Goal: Register for event/course

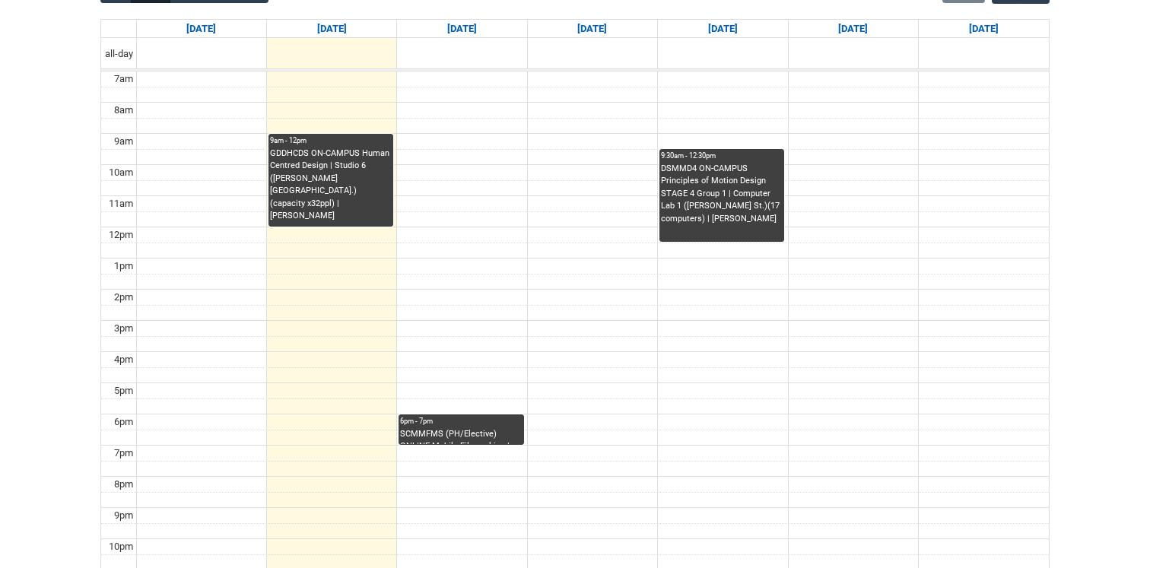
scroll to position [390, 0]
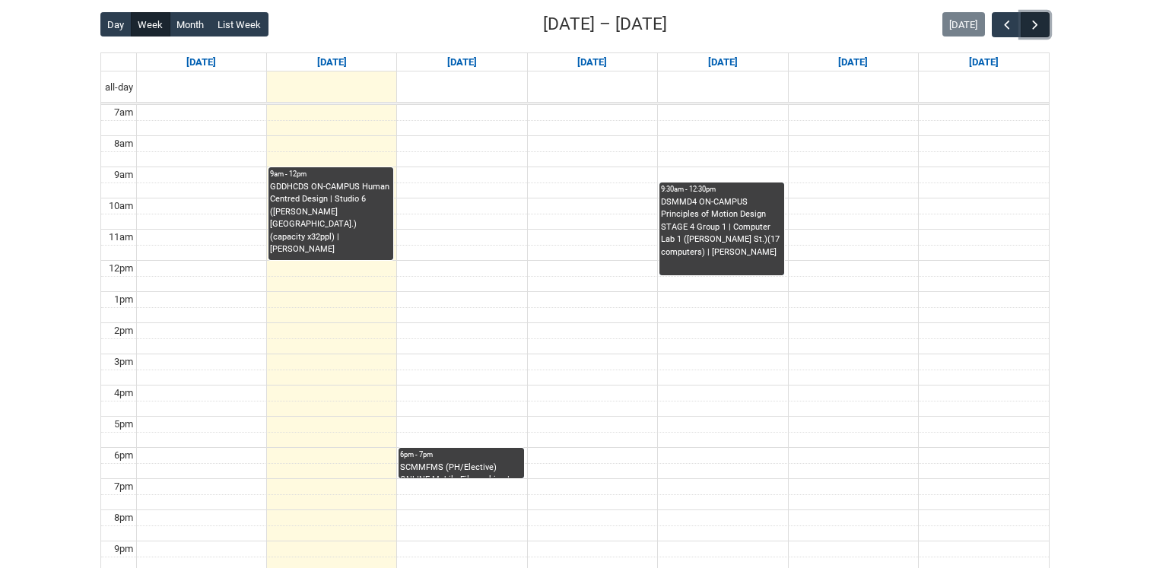
click at [1039, 27] on span "button" at bounding box center [1034, 24] width 15 height 15
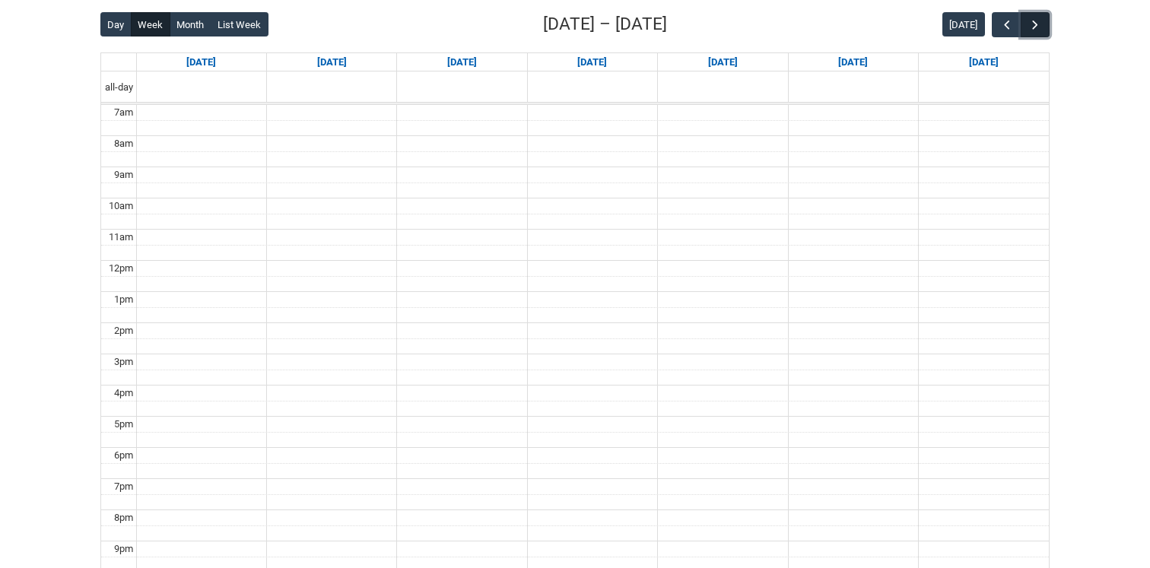
click at [1039, 27] on span "button" at bounding box center [1034, 24] width 15 height 15
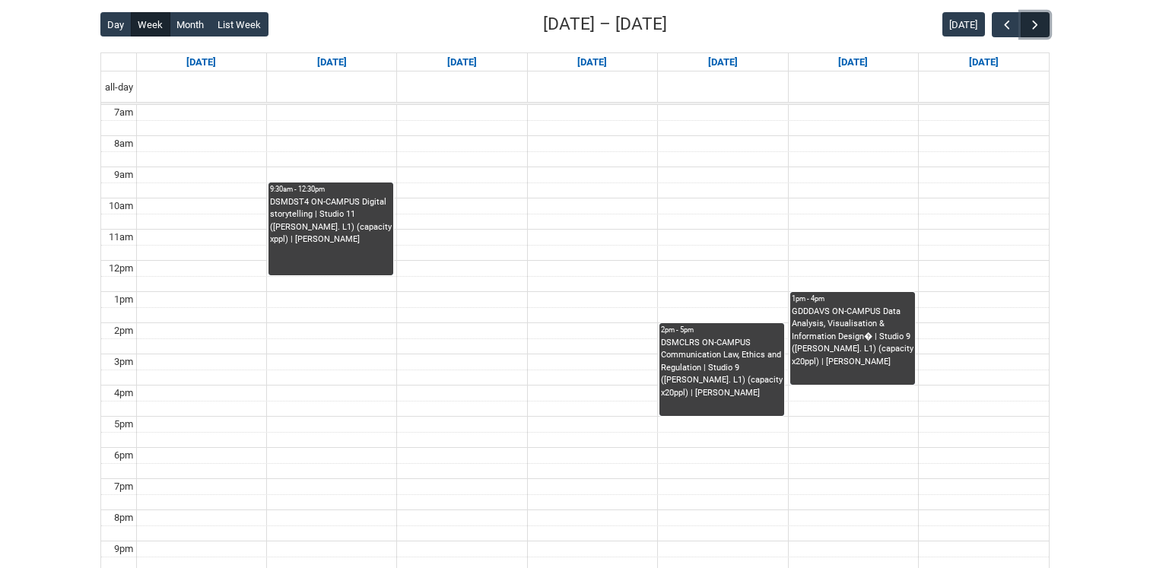
click at [1037, 30] on span "button" at bounding box center [1034, 24] width 15 height 15
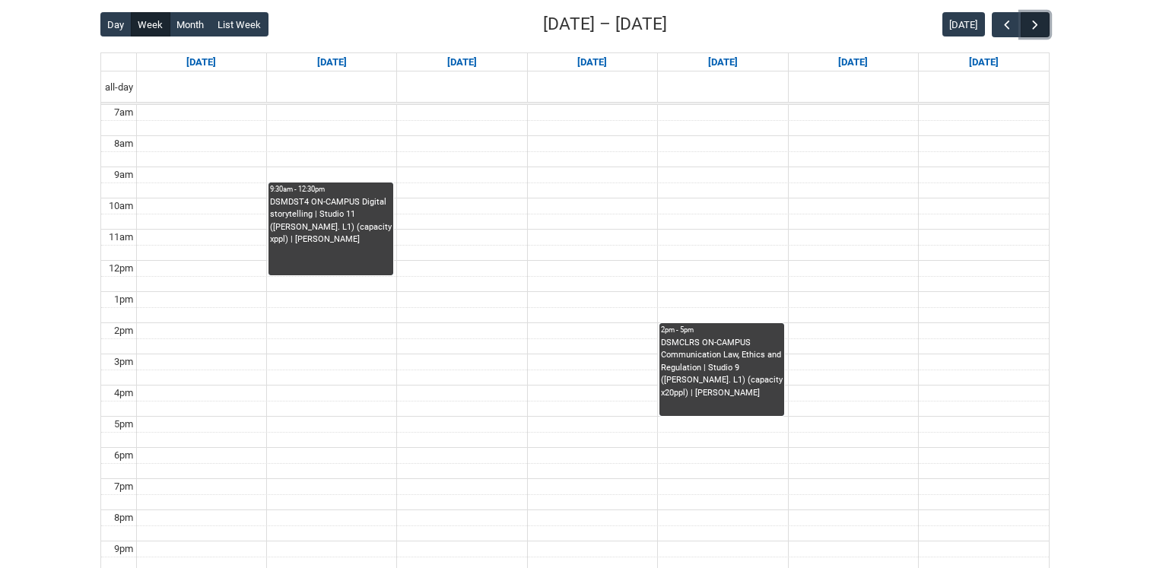
click at [1037, 30] on span "button" at bounding box center [1034, 24] width 15 height 15
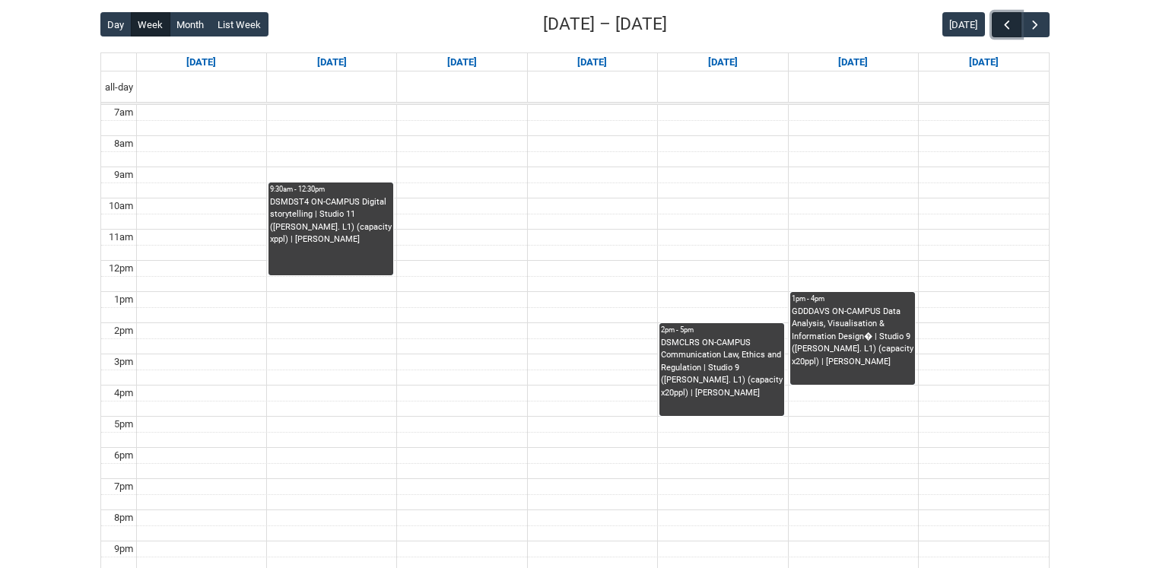
click at [1004, 30] on span "button" at bounding box center [1006, 24] width 15 height 15
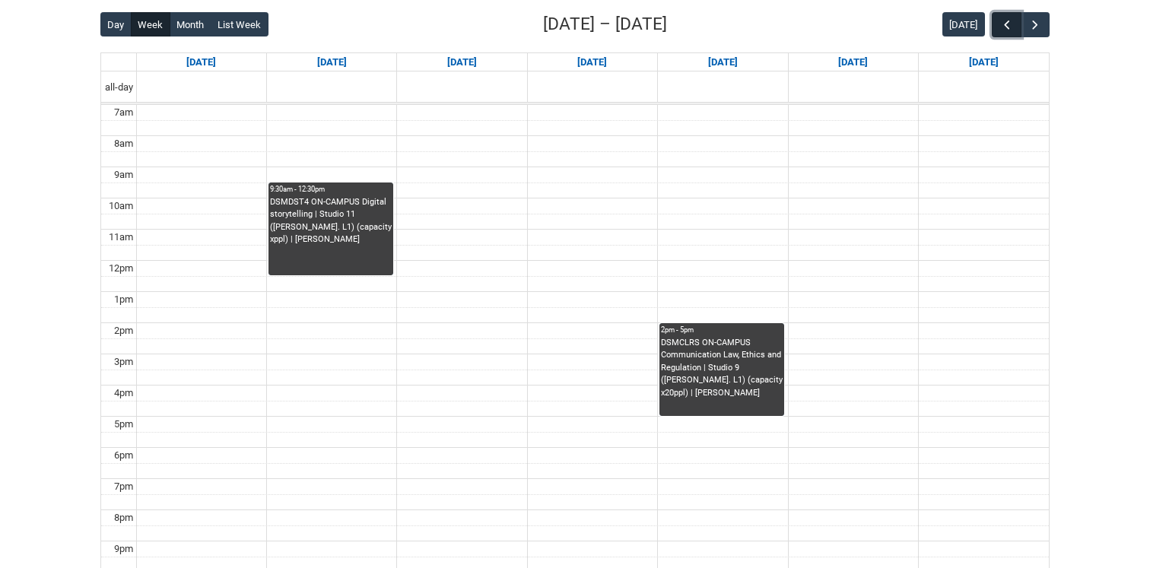
click at [1004, 30] on span "button" at bounding box center [1006, 24] width 15 height 15
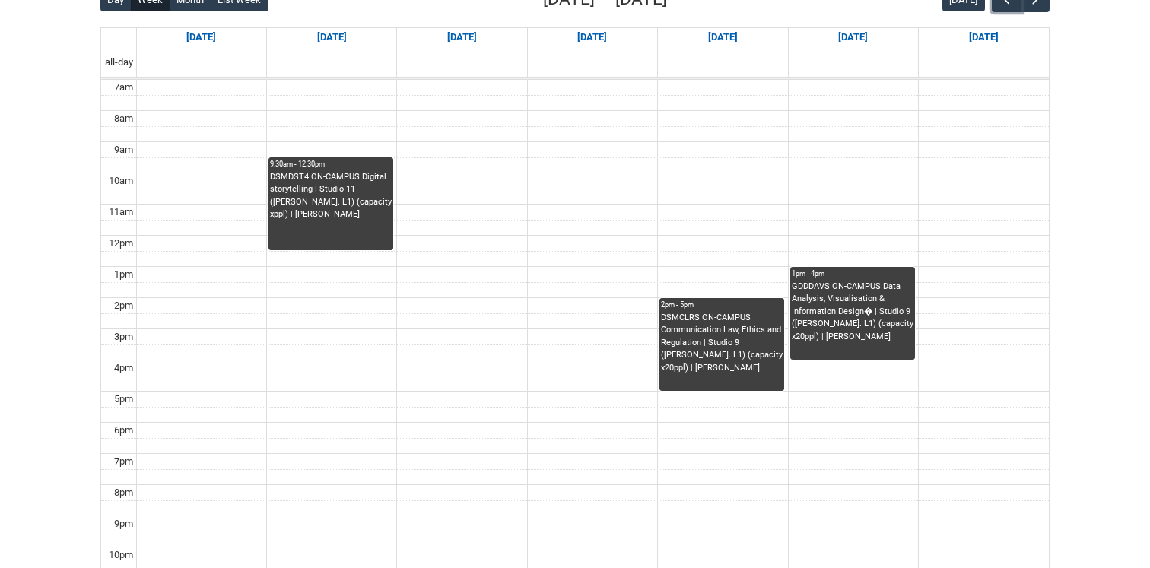
scroll to position [413, 0]
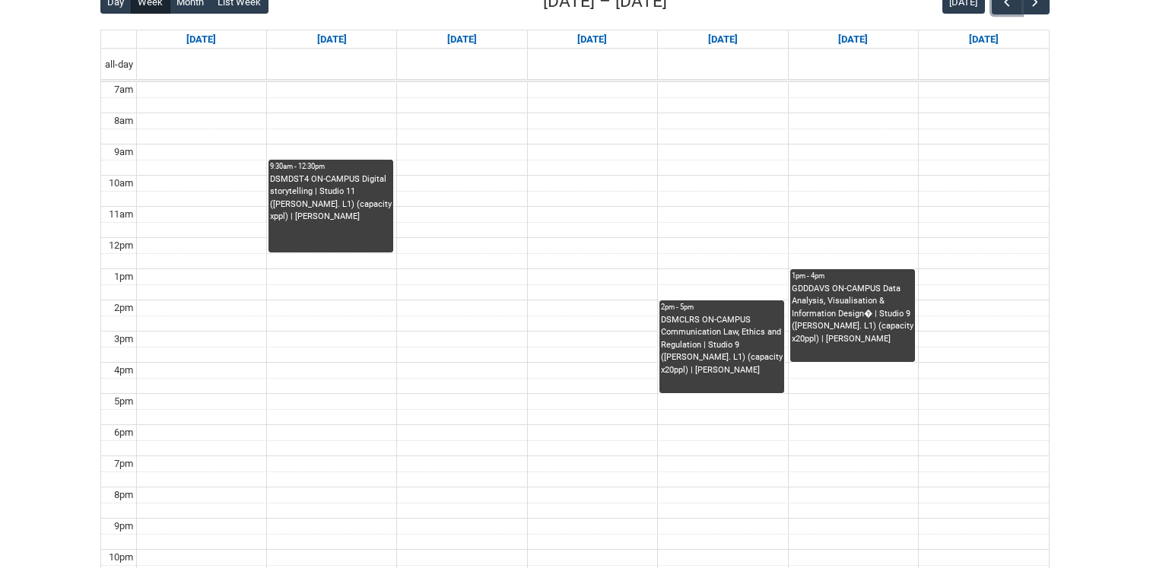
drag, startPoint x: 343, startPoint y: 198, endPoint x: 705, endPoint y: 293, distance: 374.2
click at [705, 293] on div "7am 8am 9am 10am 11am 12pm 1pm 2pm 3pm 4pm 5pm 6pm 7pm 8pm 9pm 10pm 9:30am - 12…" at bounding box center [574, 331] width 947 height 498
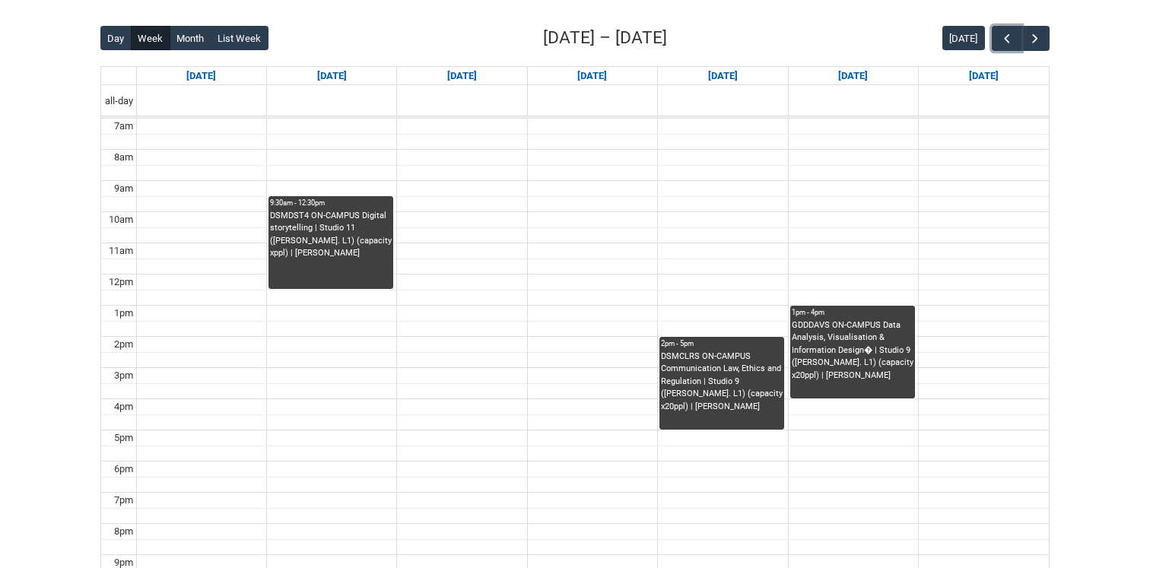
scroll to position [376, 0]
click at [1039, 38] on span "button" at bounding box center [1034, 39] width 15 height 15
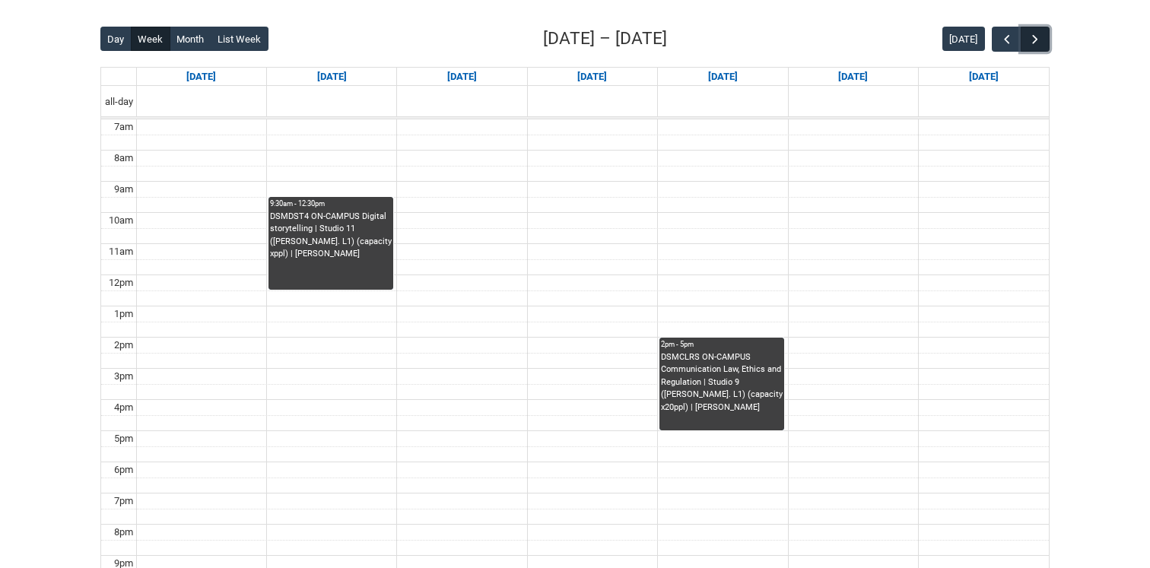
click at [1039, 38] on span "button" at bounding box center [1034, 39] width 15 height 15
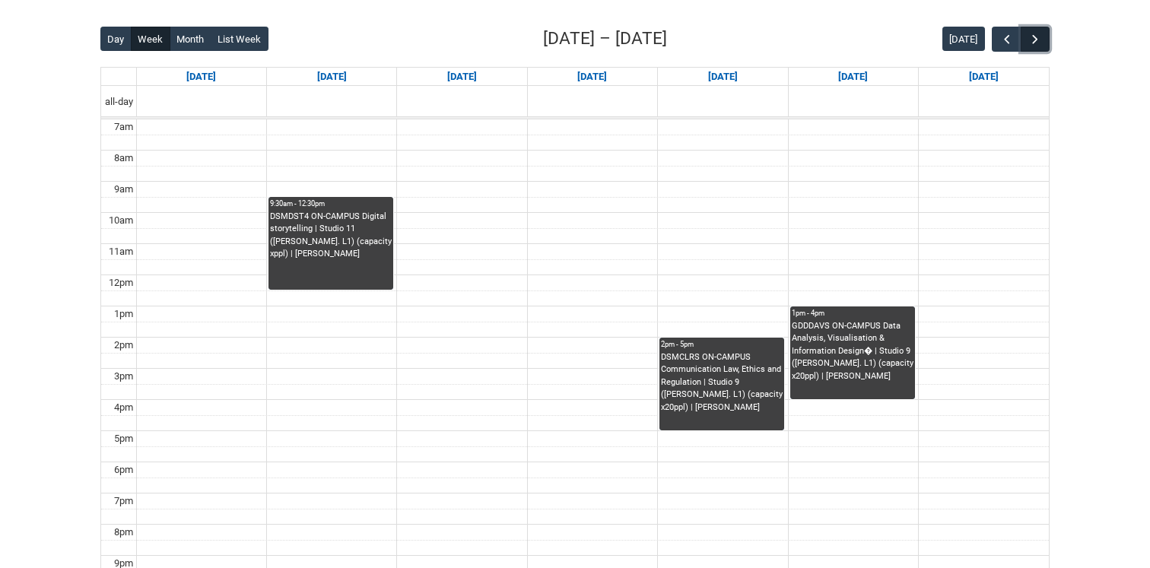
click at [1039, 38] on span "button" at bounding box center [1034, 39] width 15 height 15
click at [1010, 39] on span "button" at bounding box center [1006, 39] width 15 height 15
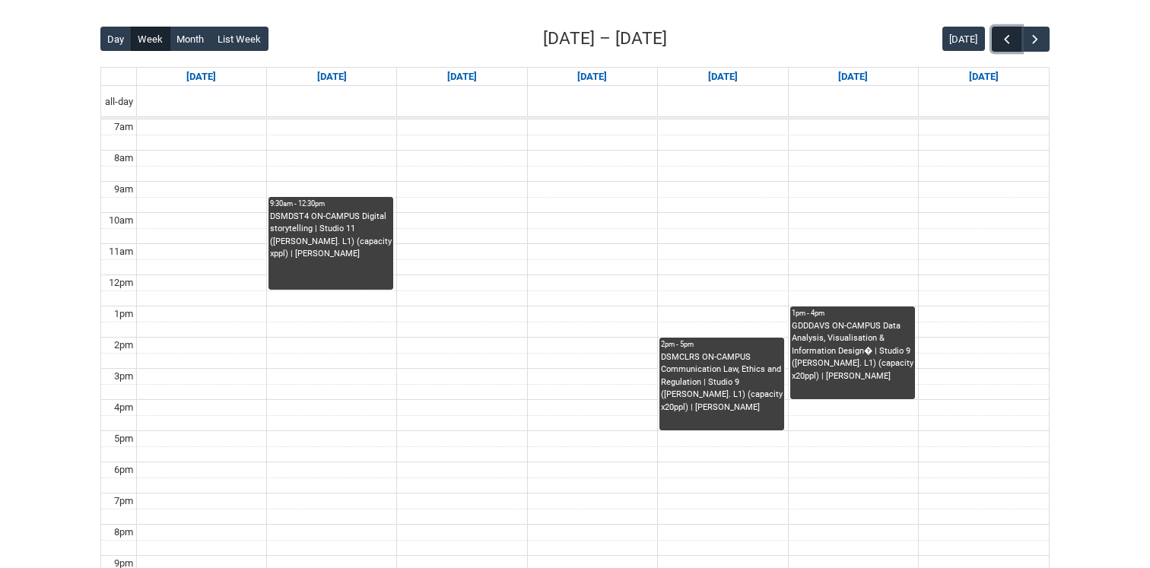
click at [1010, 39] on span "button" at bounding box center [1006, 39] width 15 height 15
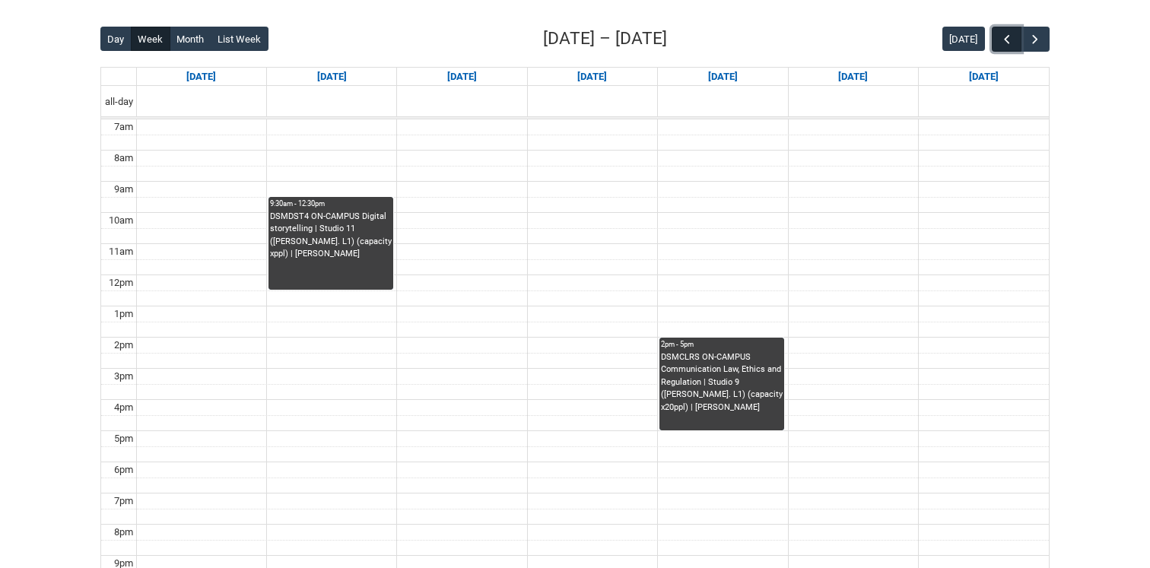
click at [1010, 39] on span "button" at bounding box center [1006, 39] width 15 height 15
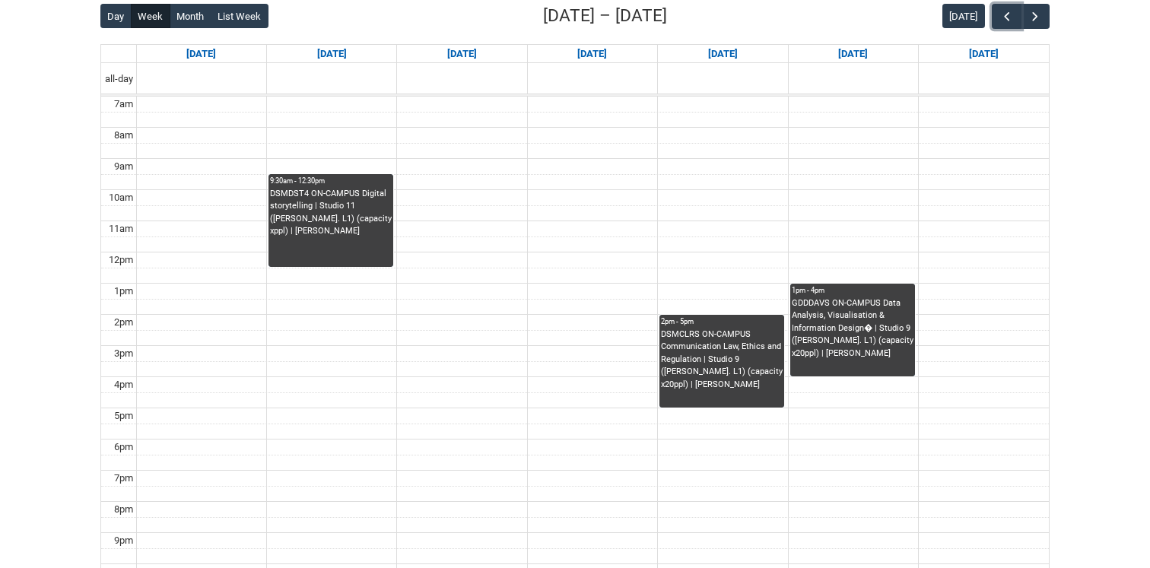
scroll to position [402, 0]
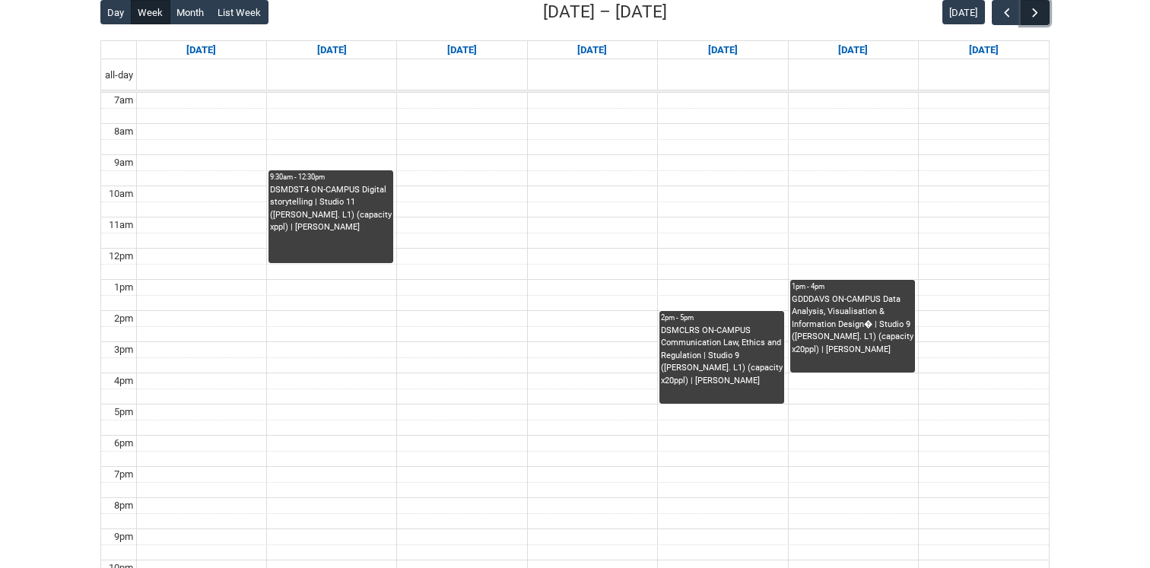
click at [1044, 19] on button "button" at bounding box center [1034, 12] width 29 height 25
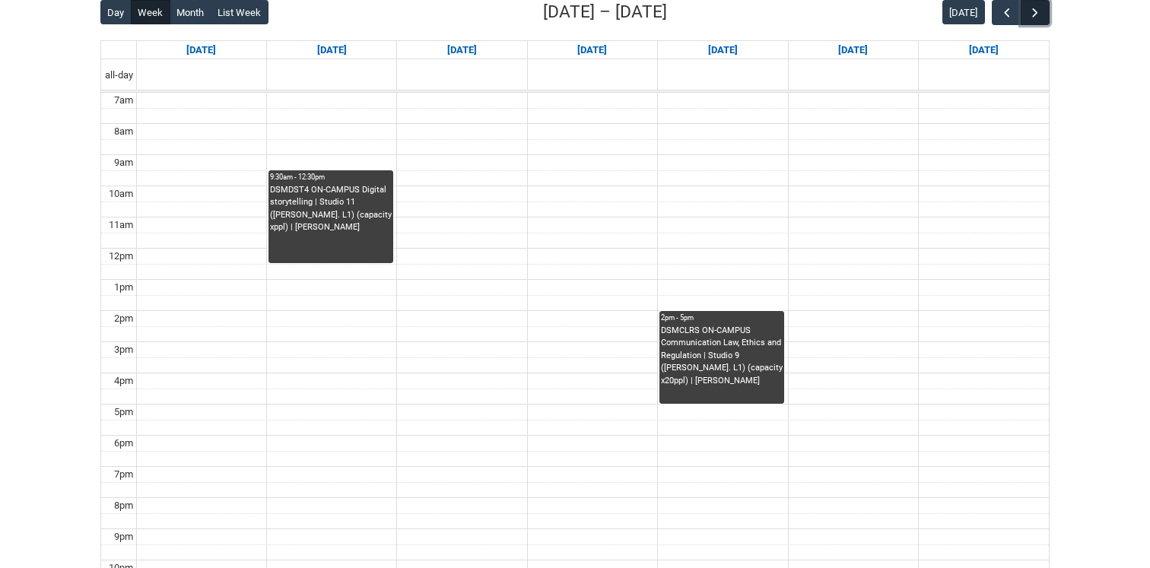
click at [1044, 19] on button "button" at bounding box center [1034, 12] width 29 height 25
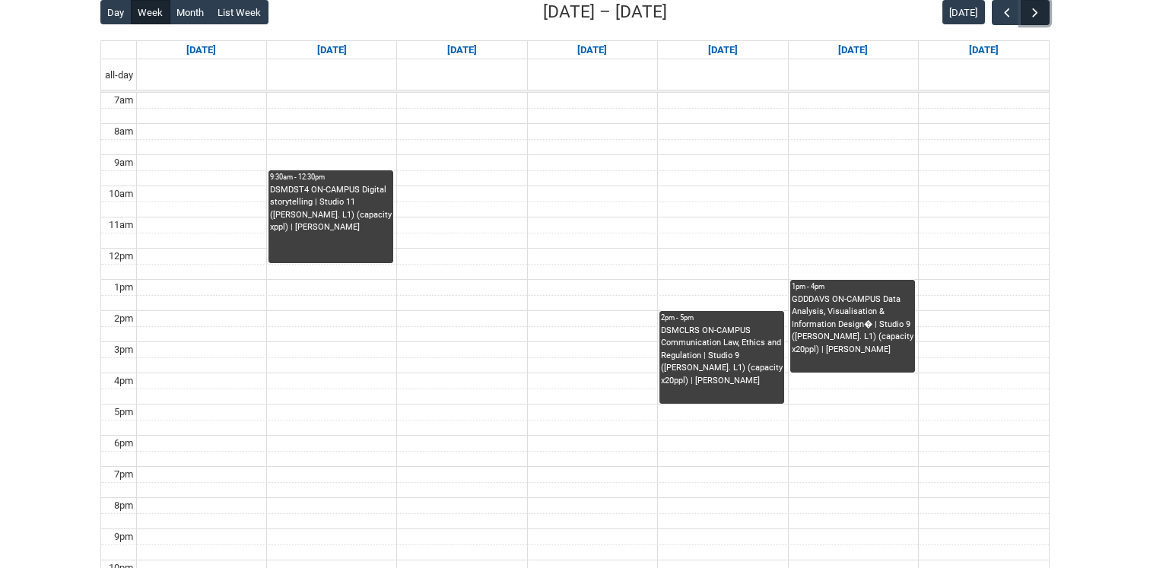
click at [1044, 19] on button "button" at bounding box center [1034, 12] width 29 height 25
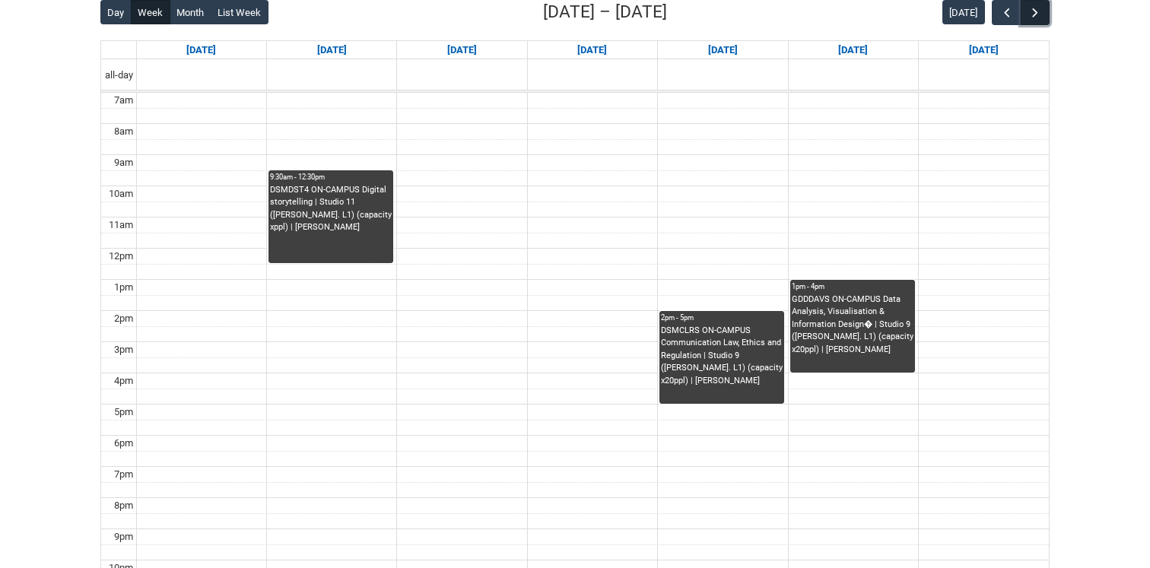
click at [1044, 19] on button "button" at bounding box center [1034, 12] width 29 height 25
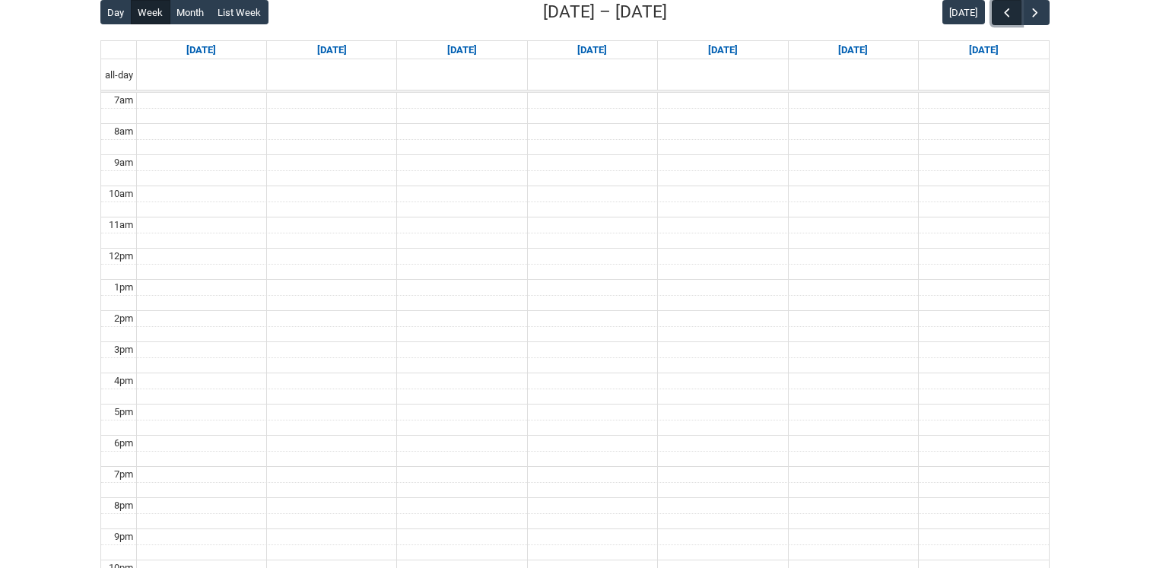
click at [1014, 21] on button "button" at bounding box center [1005, 12] width 29 height 25
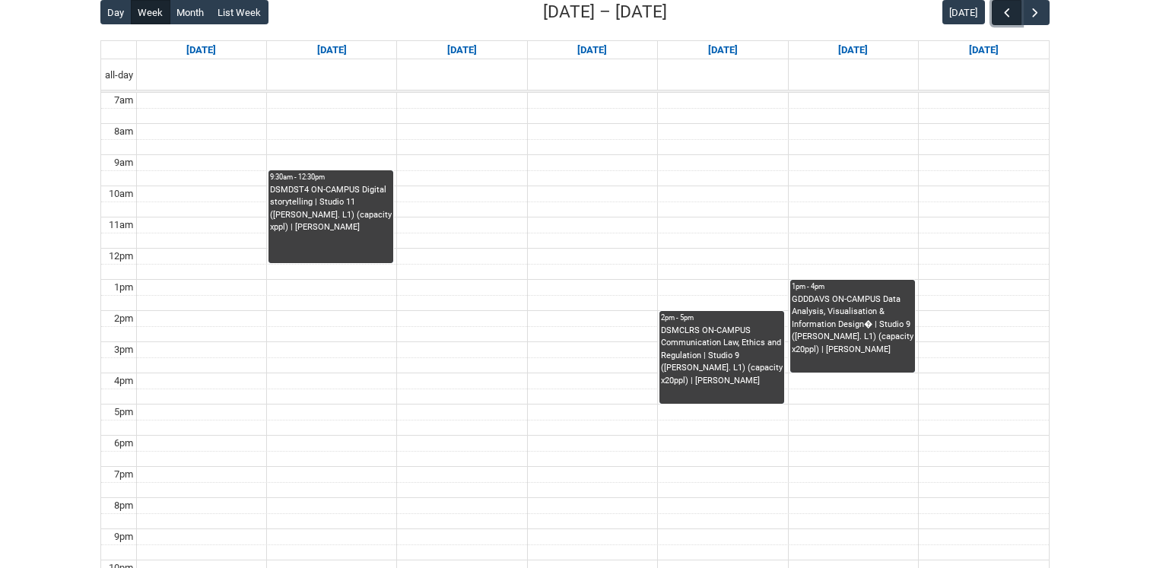
click at [1014, 21] on button "button" at bounding box center [1005, 12] width 29 height 25
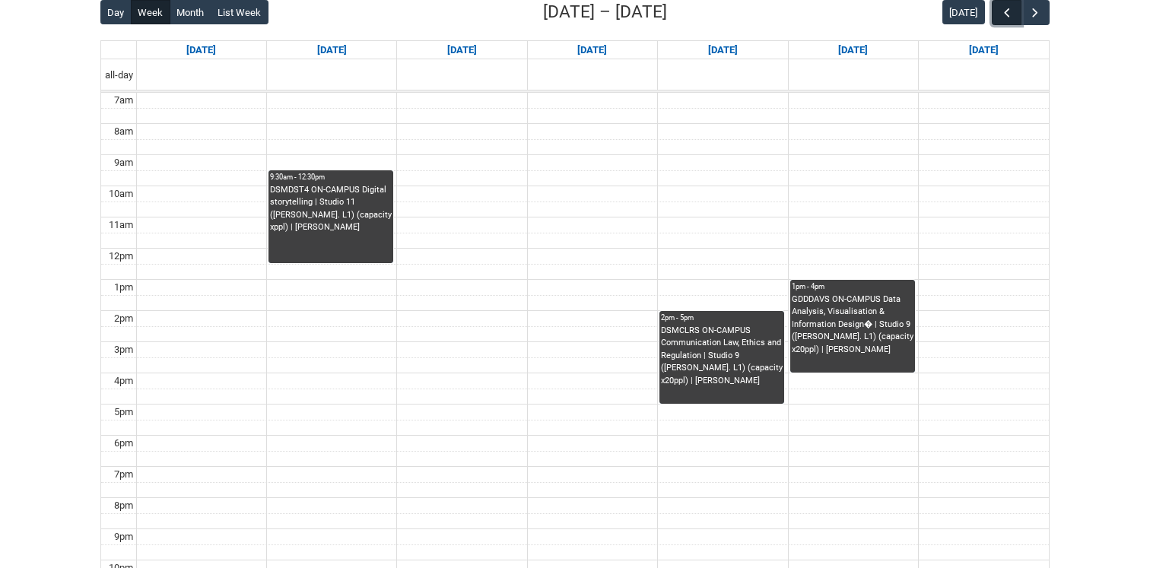
click at [1014, 21] on button "button" at bounding box center [1005, 12] width 29 height 25
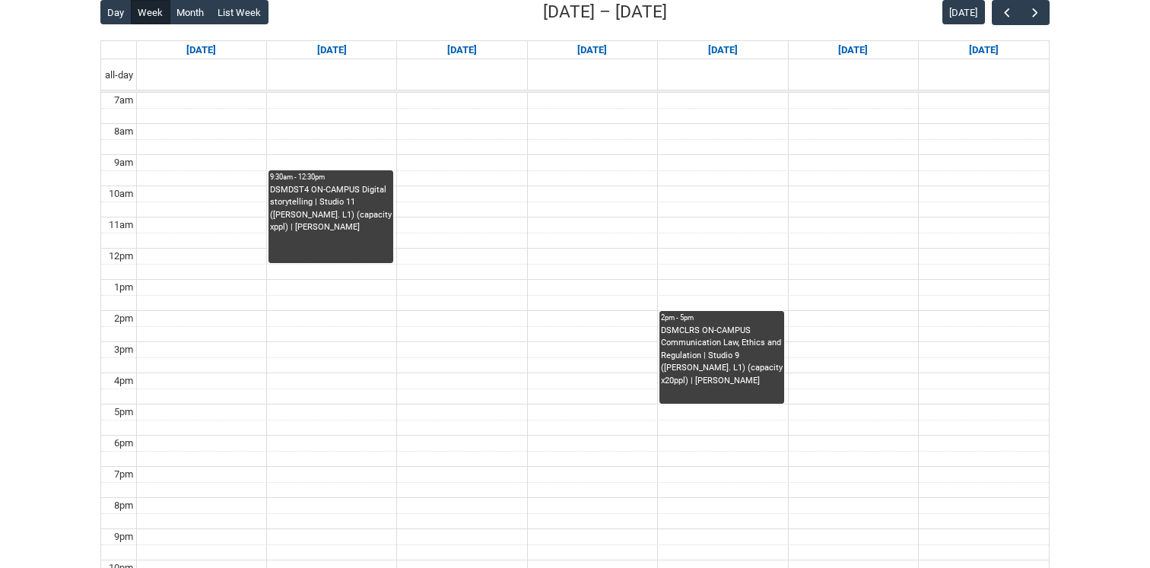
click at [1005, 26] on div "Day Week Month List Week [DATE] – [DATE] [DATE] [DATE] [DATE] [DATE] [DATE] [DA…" at bounding box center [574, 295] width 949 height 592
click at [1008, 22] on button "button" at bounding box center [1005, 12] width 29 height 25
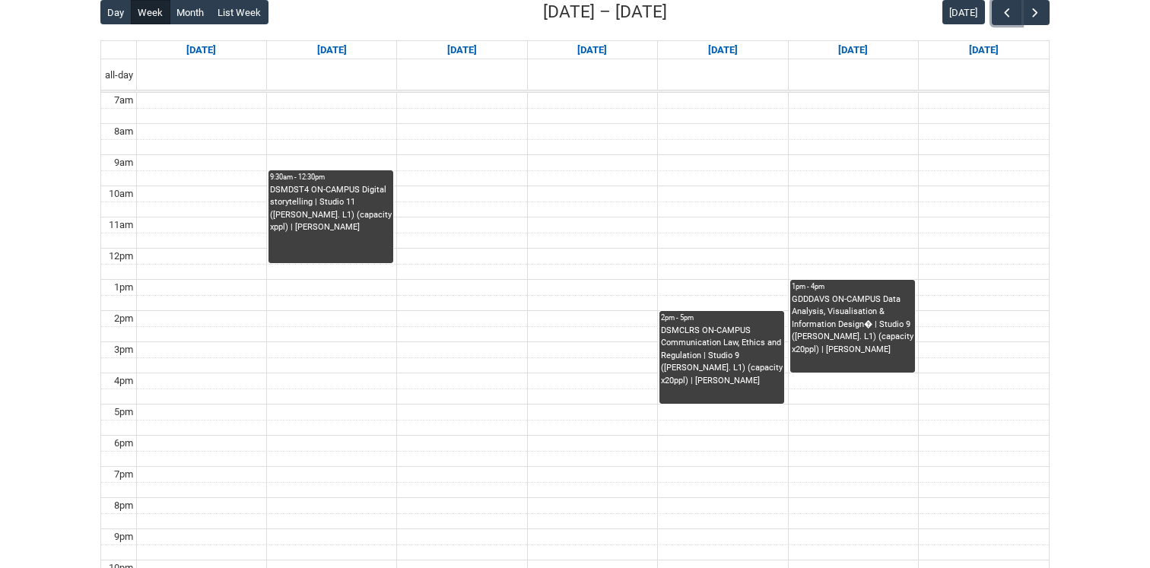
click at [370, 158] on td at bounding box center [592, 163] width 912 height 16
click at [849, 316] on div "GDDDAVS ON-CAMPUS Data Analysis, Visualisation & Information Design� | Studio 9…" at bounding box center [853, 324] width 122 height 63
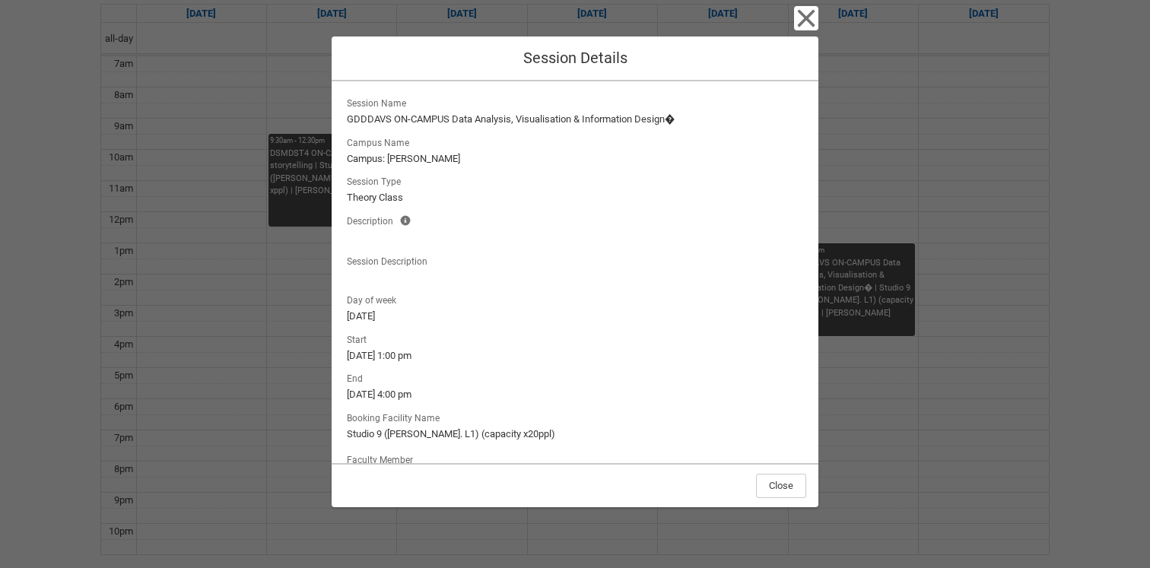
scroll to position [46, 0]
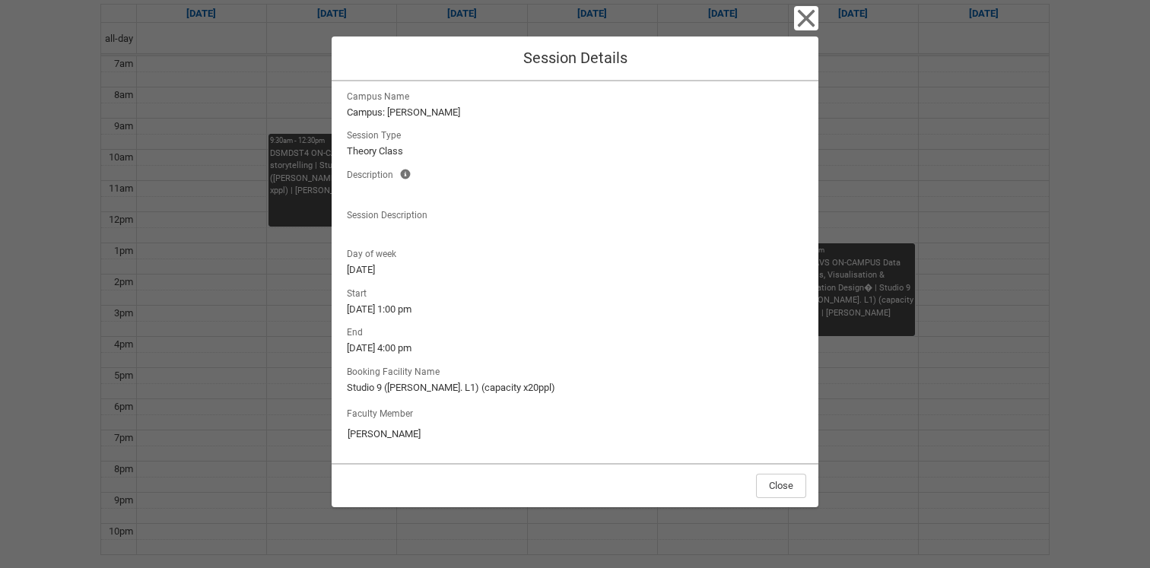
click at [411, 388] on lightning-formatted-text "Studio 9 ([PERSON_NAME]. L1) (capacity x20ppl)" at bounding box center [575, 387] width 456 height 15
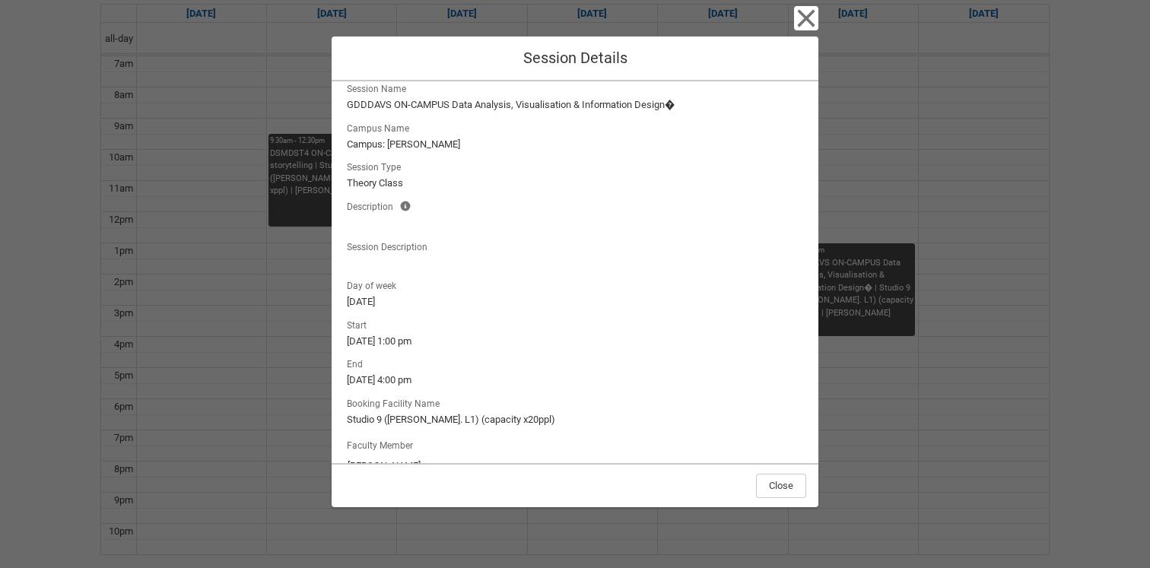
scroll to position [0, 0]
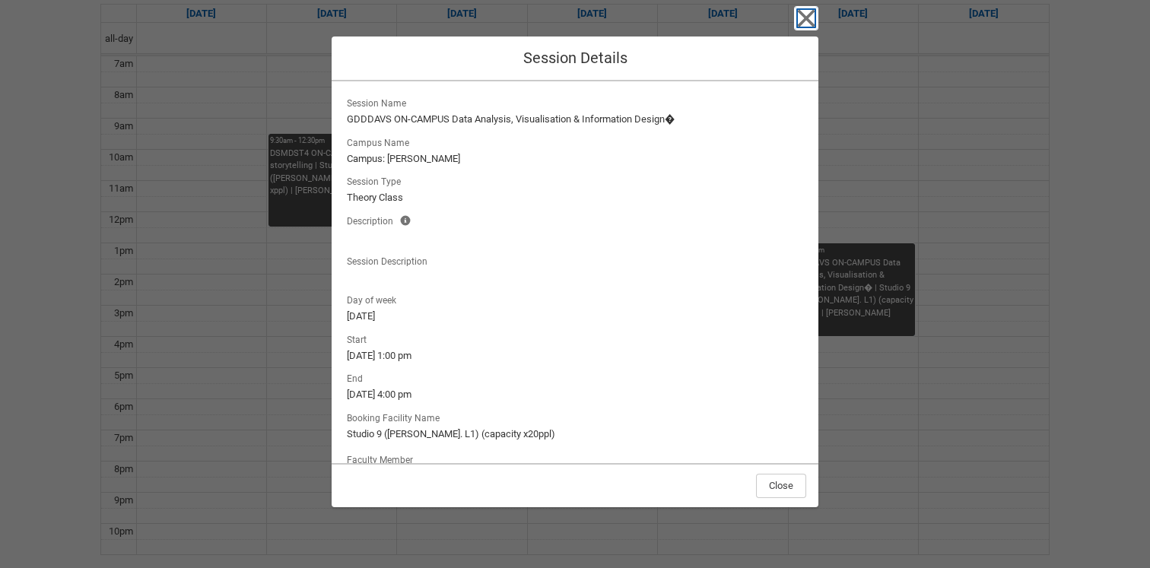
click at [814, 20] on icon "button" at bounding box center [806, 18] width 24 height 24
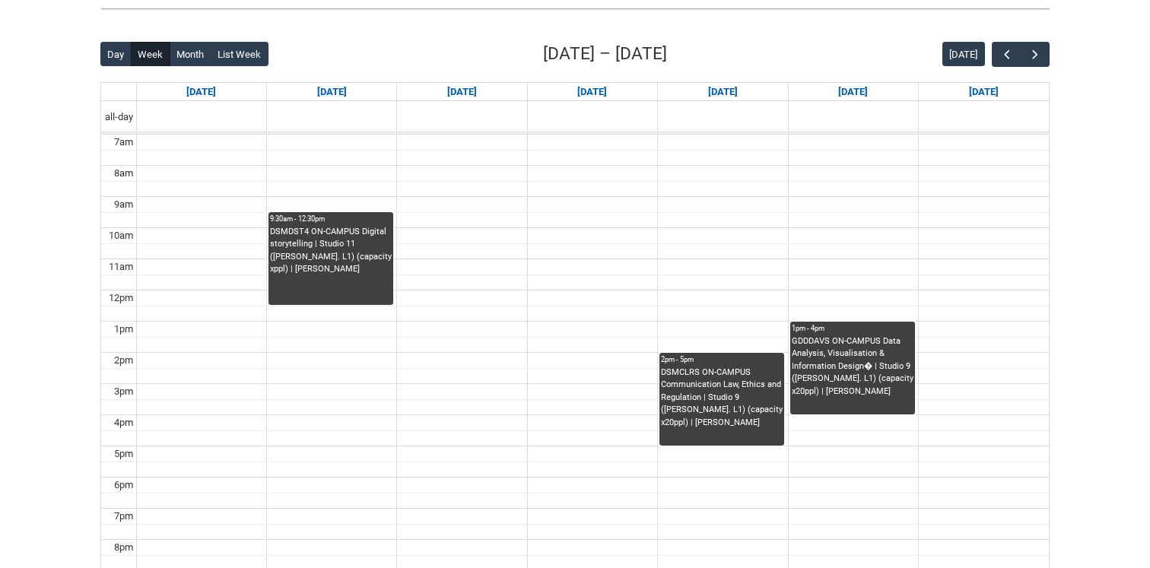
scroll to position [328, 0]
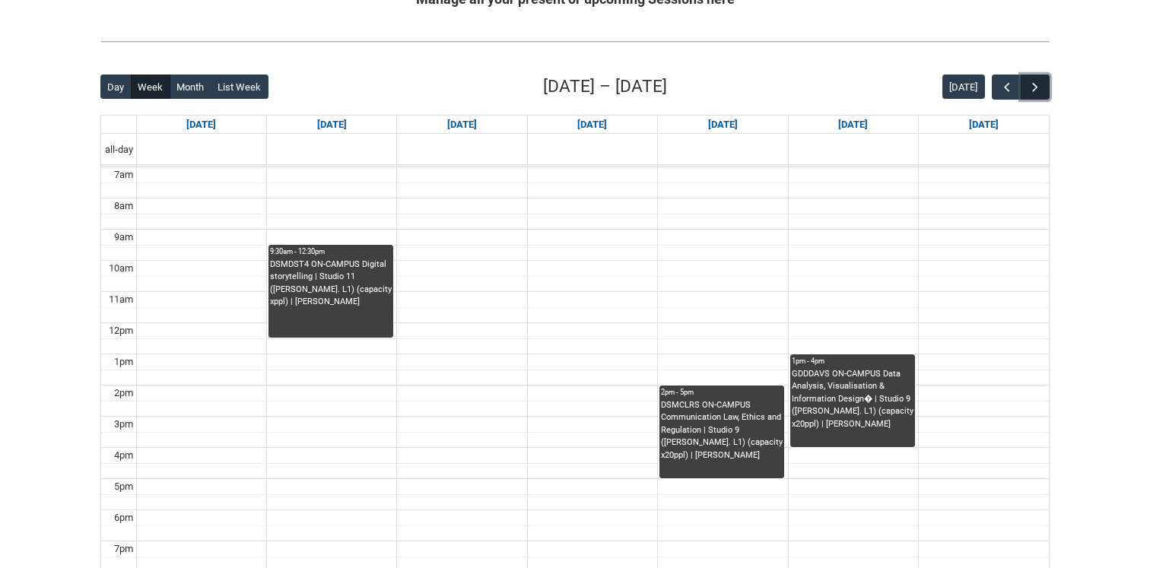
click at [1036, 85] on span "button" at bounding box center [1034, 87] width 15 height 15
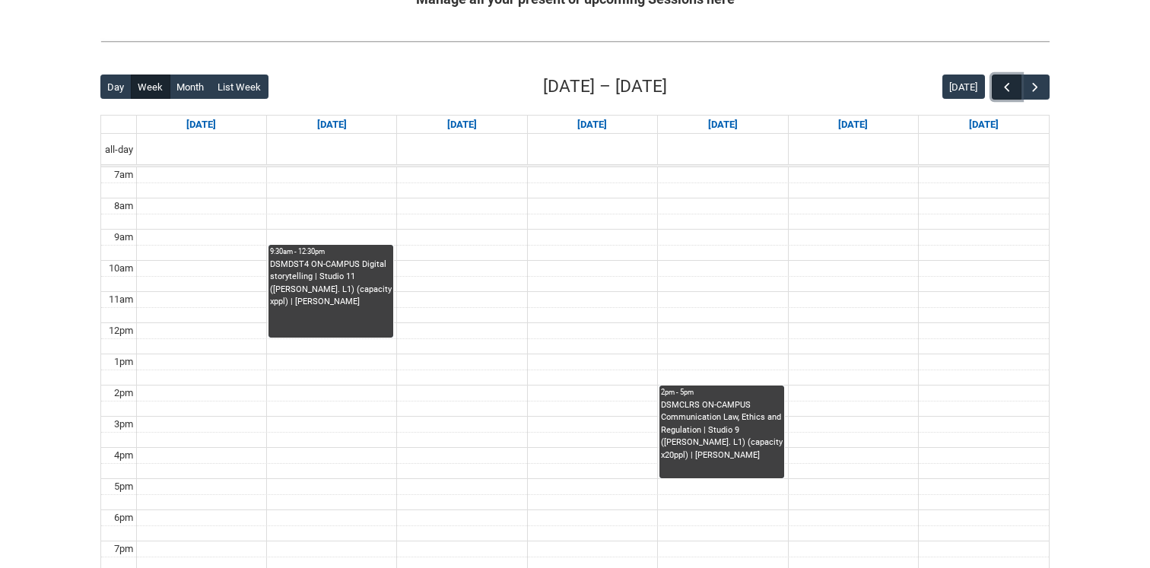
click at [1008, 86] on span "button" at bounding box center [1006, 87] width 15 height 15
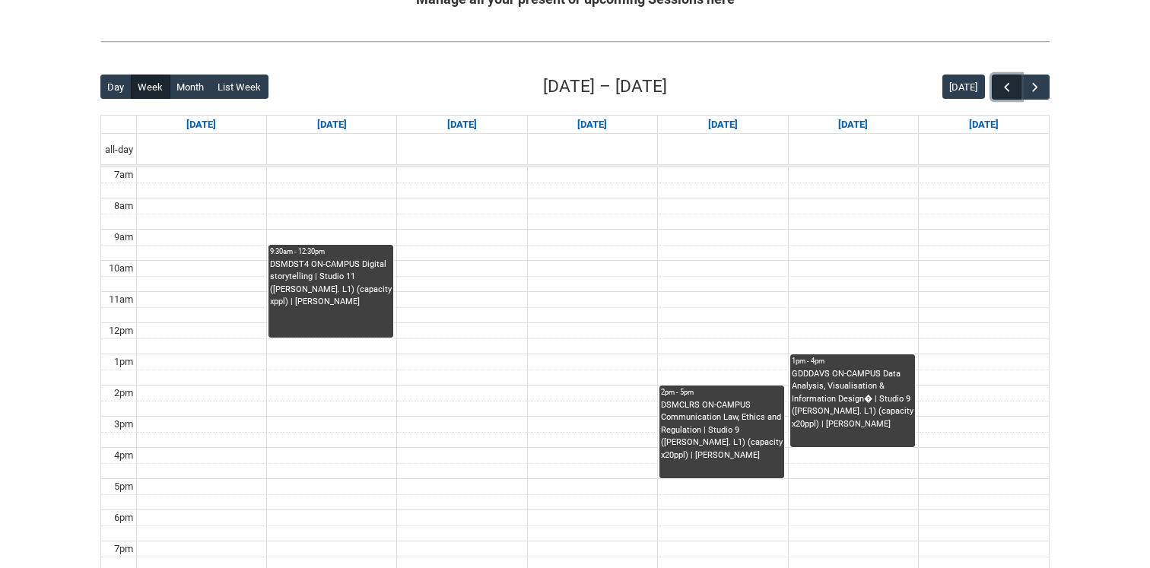
click at [1008, 86] on span "button" at bounding box center [1006, 87] width 15 height 15
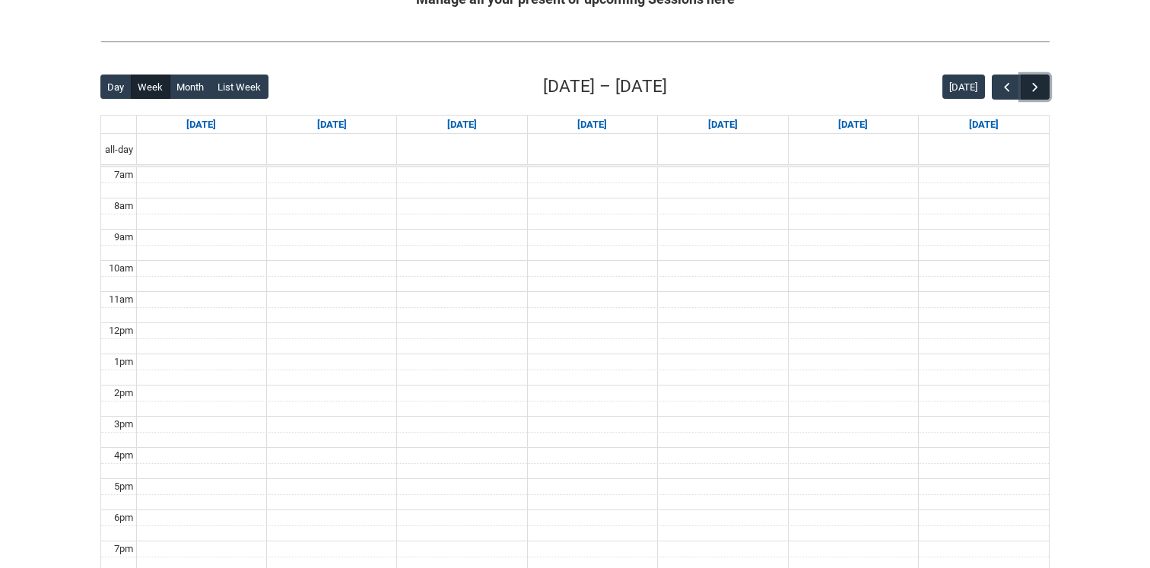
click at [1036, 90] on span "button" at bounding box center [1034, 87] width 15 height 15
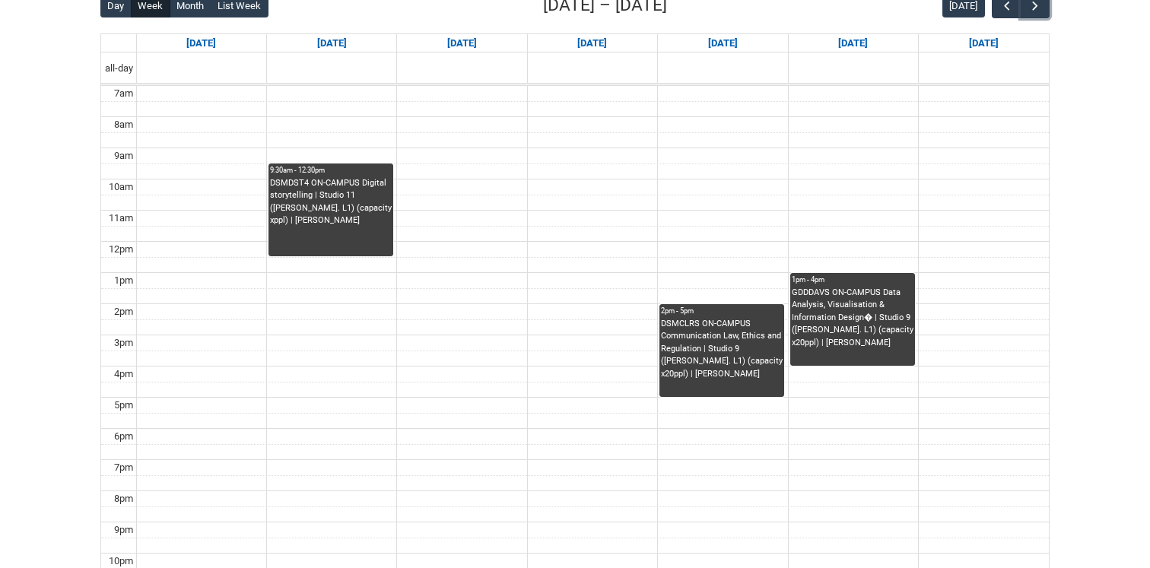
scroll to position [413, 0]
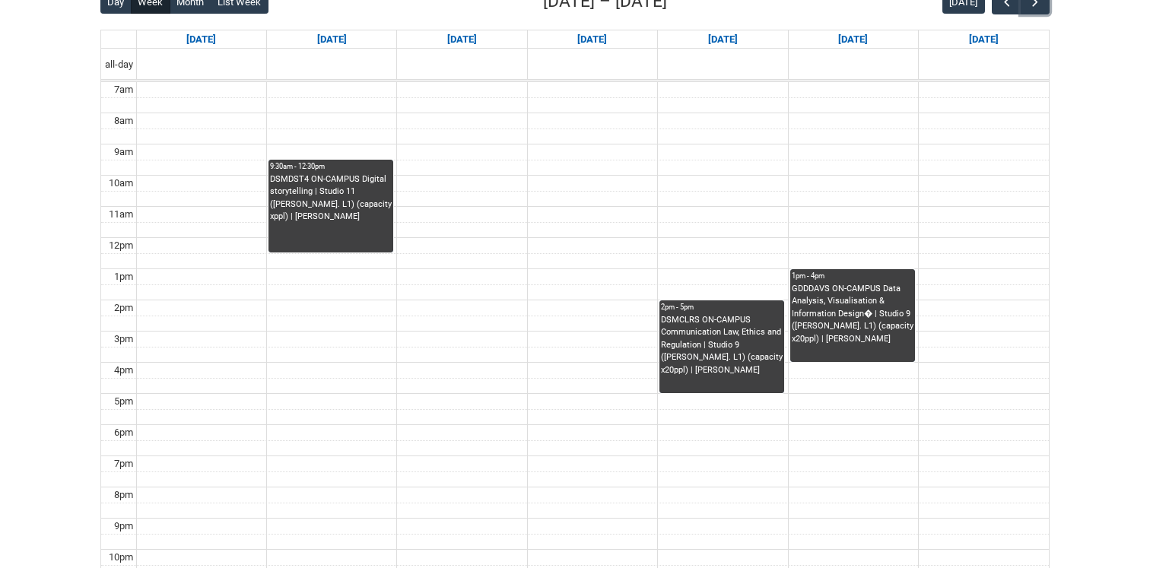
drag, startPoint x: 350, startPoint y: 182, endPoint x: 709, endPoint y: 200, distance: 360.1
click at [709, 200] on div "7am 8am 9am 10am 11am 12pm 1pm 2pm 3pm 4pm 5pm 6pm 7pm 8pm 9pm 10pm 9:30am - 12…" at bounding box center [574, 331] width 947 height 498
click at [717, 208] on td at bounding box center [592, 215] width 912 height 16
drag, startPoint x: 338, startPoint y: 201, endPoint x: 750, endPoint y: 374, distance: 446.1
click at [753, 376] on tr "9:30am - 12:30pm DSMDST4 ON-CAMPUS Digital storytelling | Studio 11 ([PERSON_NA…" at bounding box center [574, 331] width 947 height 498
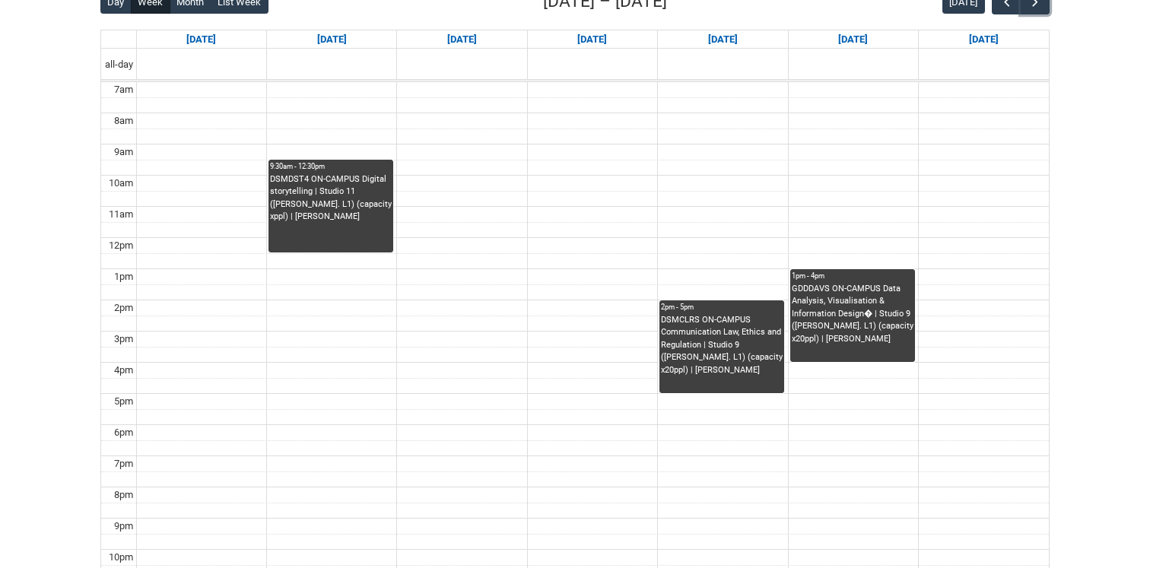
drag, startPoint x: 750, startPoint y: 374, endPoint x: 259, endPoint y: 198, distance: 521.9
click at [259, 198] on div "7am 8am 9am 10am 11am 12pm 1pm 2pm 3pm 4pm 5pm 6pm 7pm 8pm 9pm 10pm 9:30am - 12…" at bounding box center [574, 331] width 947 height 498
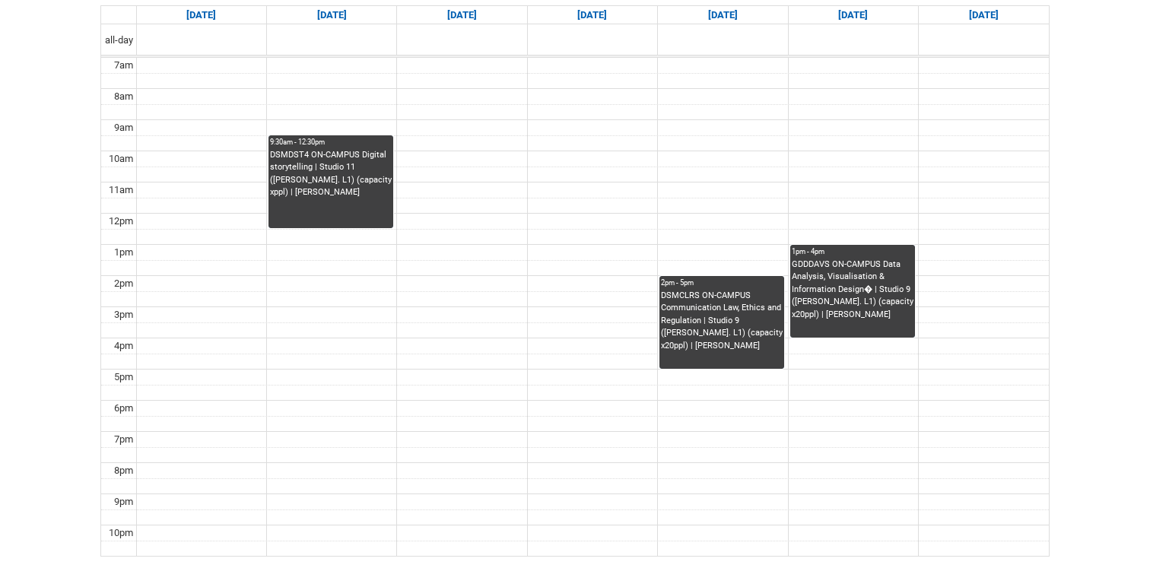
scroll to position [446, 0]
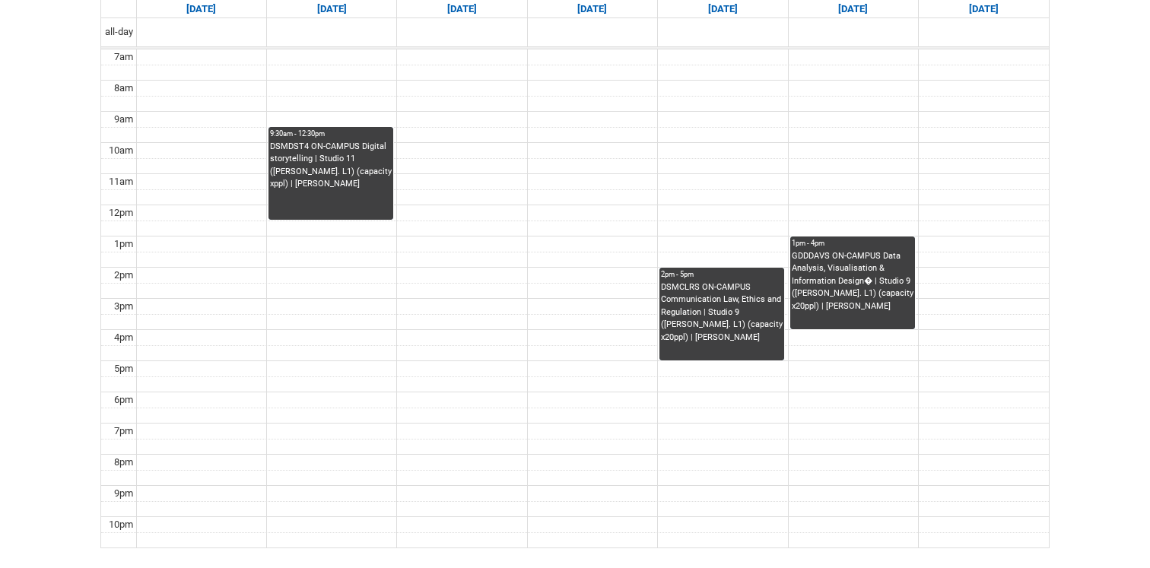
drag, startPoint x: 327, startPoint y: 176, endPoint x: 678, endPoint y: 228, distance: 355.2
click at [678, 228] on div "7am 8am 9am 10am 11am 12pm 1pm 2pm 3pm 4pm 5pm 6pm 7pm 8pm 9pm 10pm 9:30am - 12…" at bounding box center [574, 298] width 947 height 498
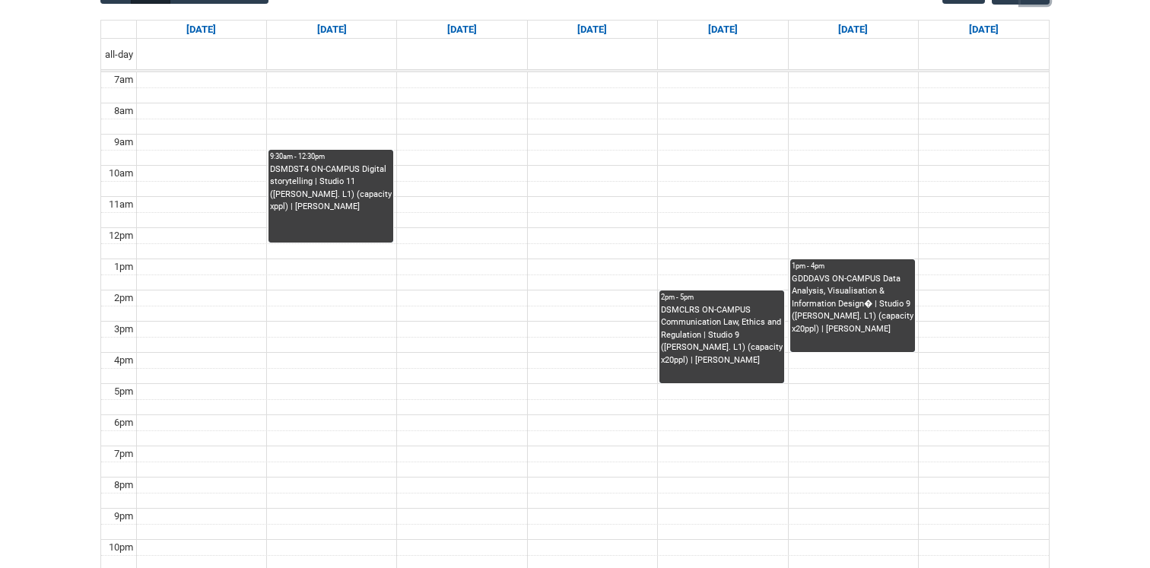
scroll to position [436, 0]
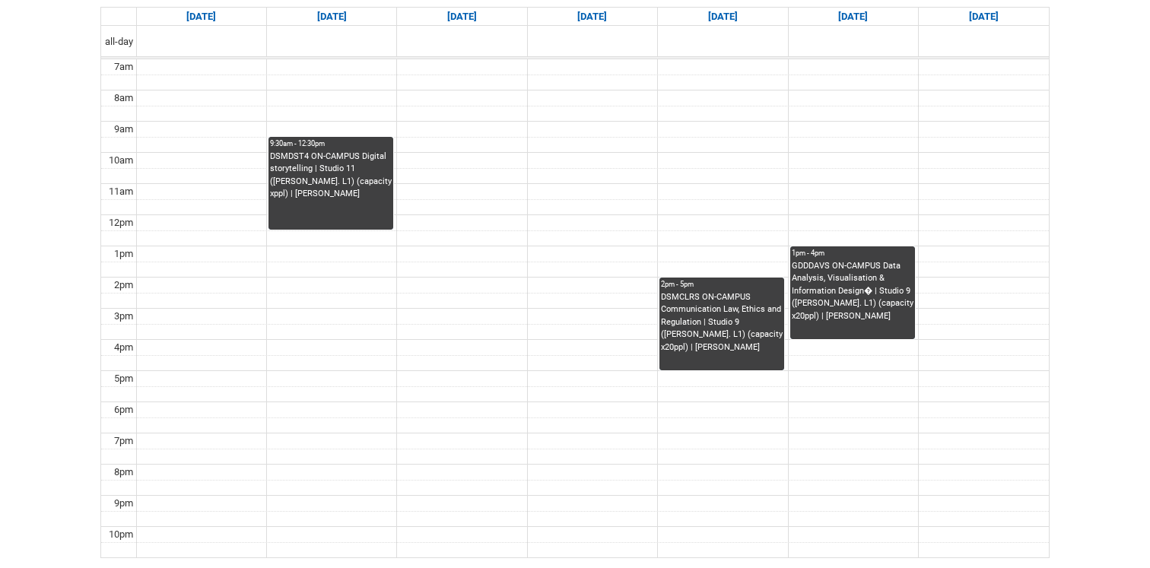
drag, startPoint x: 325, startPoint y: 225, endPoint x: 672, endPoint y: 325, distance: 361.5
click at [672, 325] on tr "9:30am - 12:30pm DSMDST4 ON-CAMPUS Digital storytelling | Studio 11 ([PERSON_NA…" at bounding box center [574, 308] width 947 height 498
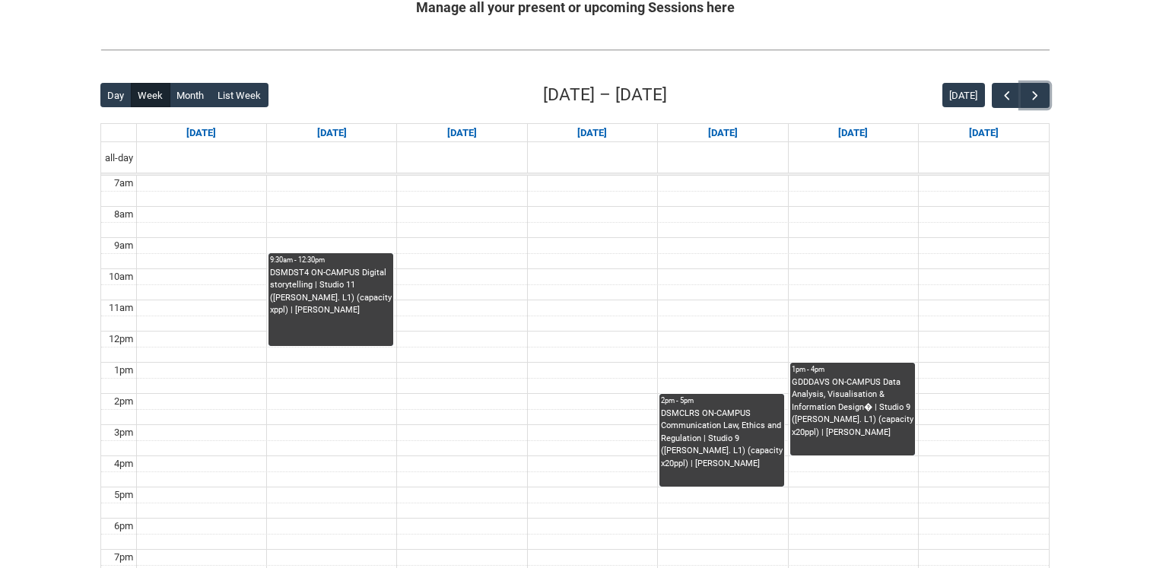
scroll to position [315, 0]
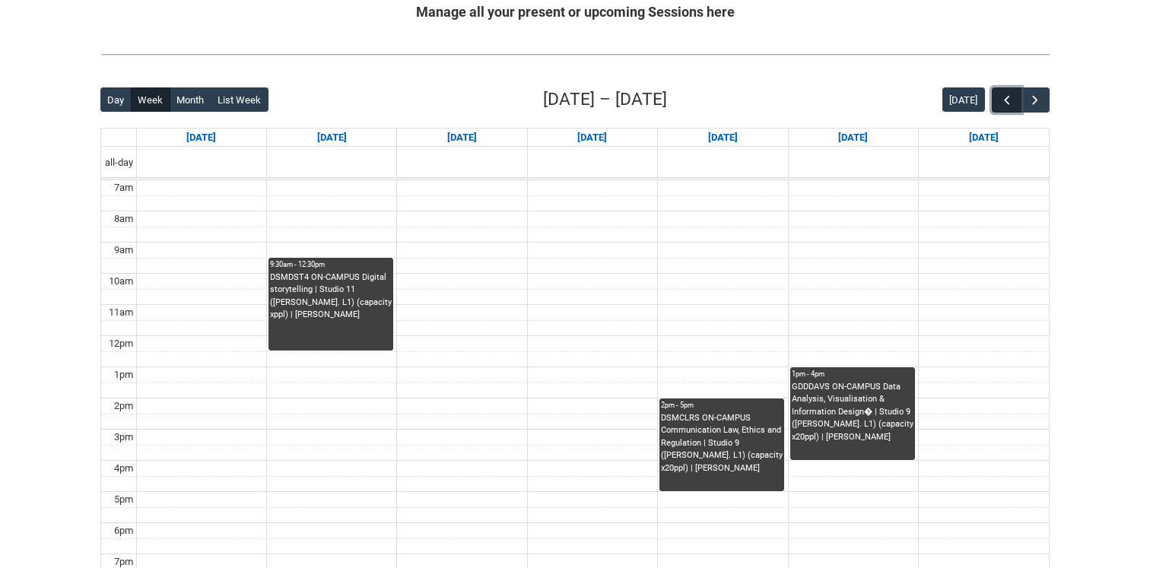
click at [1005, 104] on span "button" at bounding box center [1006, 100] width 15 height 15
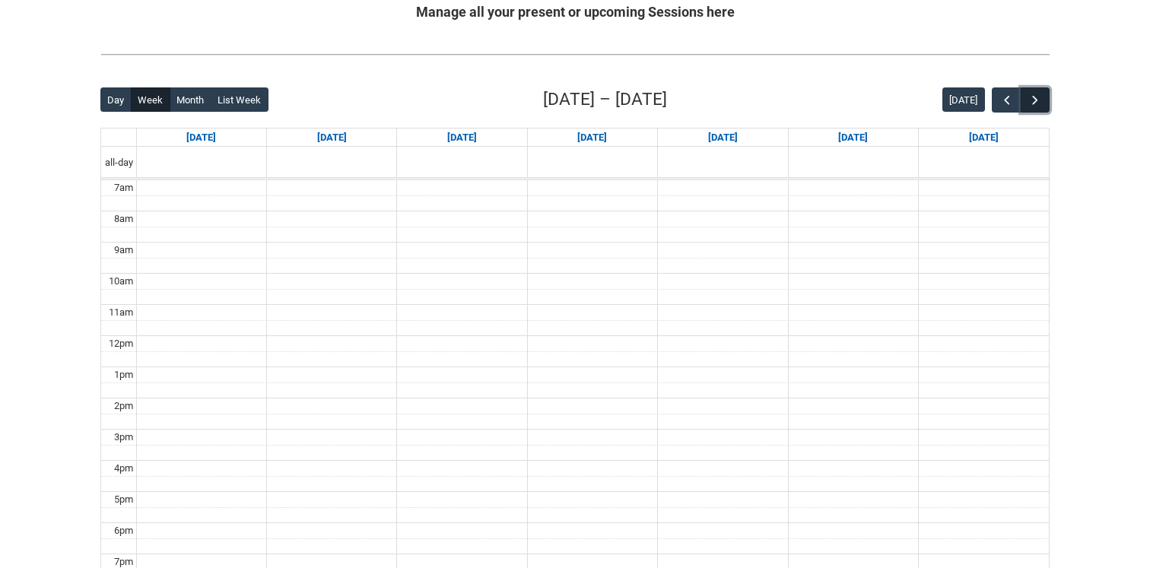
click at [1023, 106] on button "button" at bounding box center [1034, 99] width 29 height 25
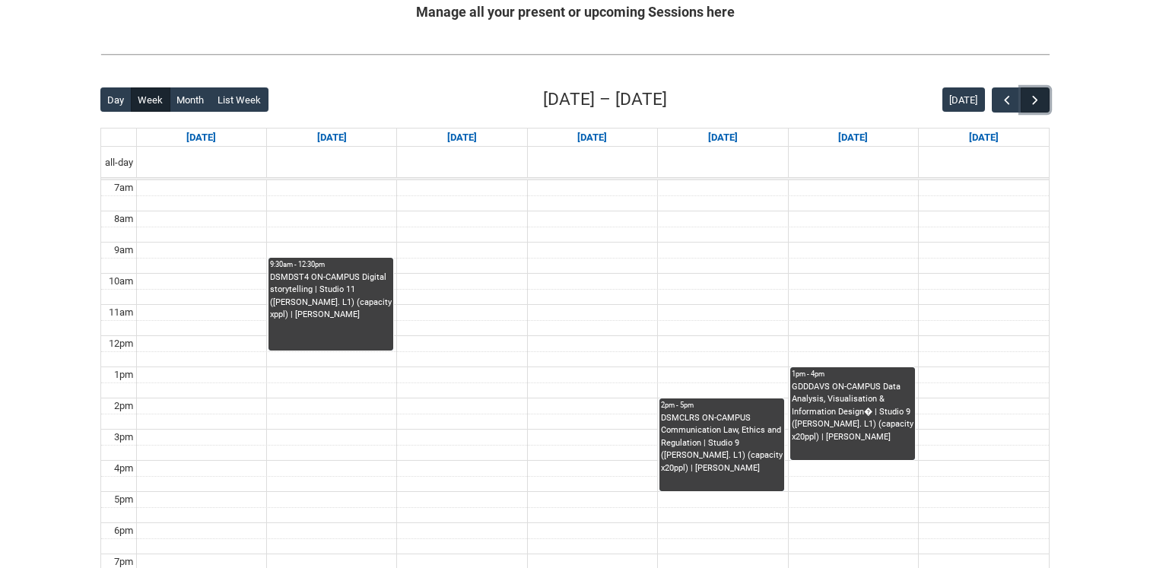
click at [1025, 106] on button "button" at bounding box center [1034, 99] width 29 height 25
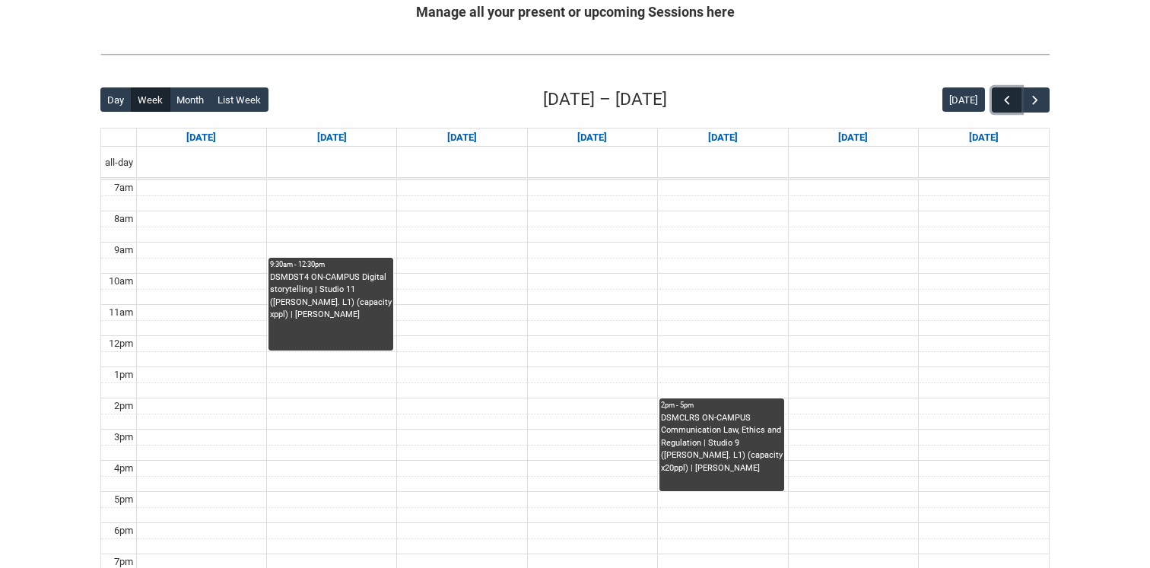
click at [1007, 106] on span "button" at bounding box center [1006, 100] width 15 height 15
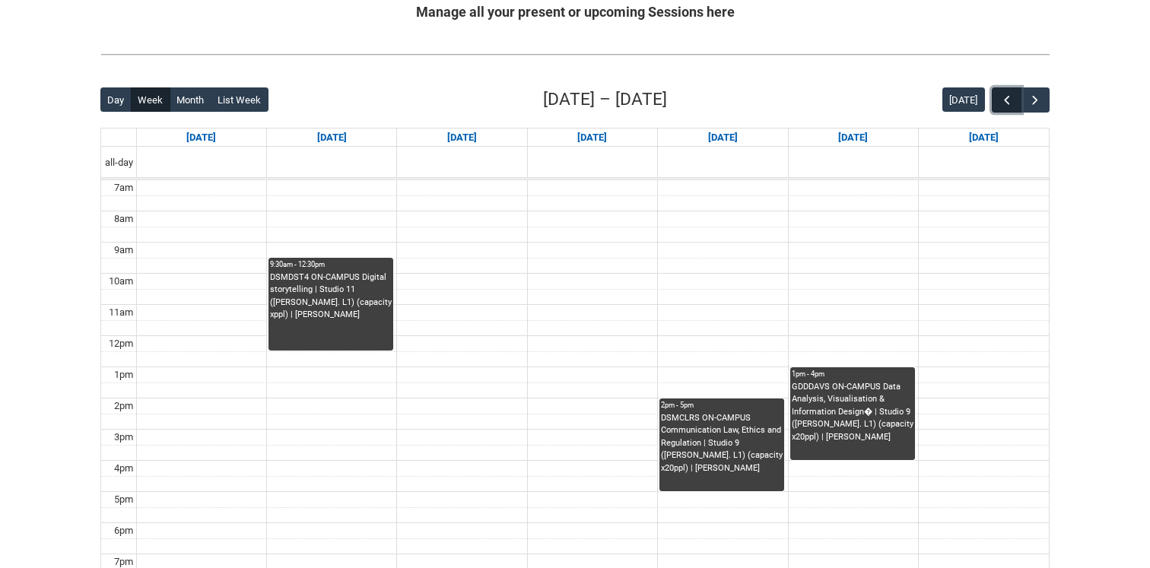
click at [1007, 103] on span "button" at bounding box center [1006, 100] width 15 height 15
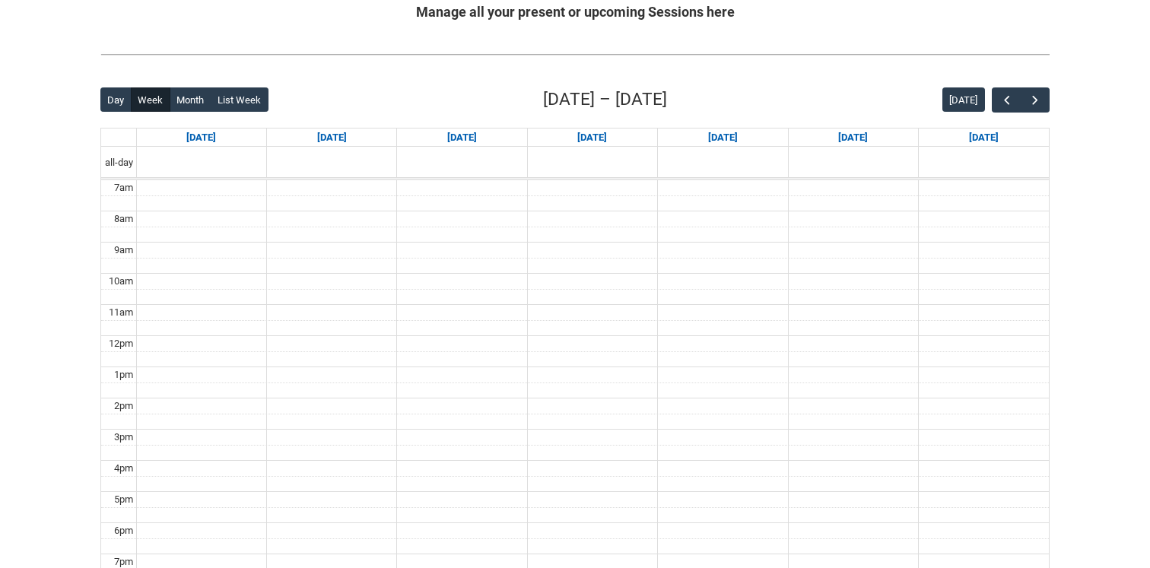
click at [1050, 110] on div "Back Loading... This page should update in a few seconds... Day Week Month List…" at bounding box center [574, 383] width 973 height 617
click at [1040, 105] on span "button" at bounding box center [1034, 100] width 15 height 15
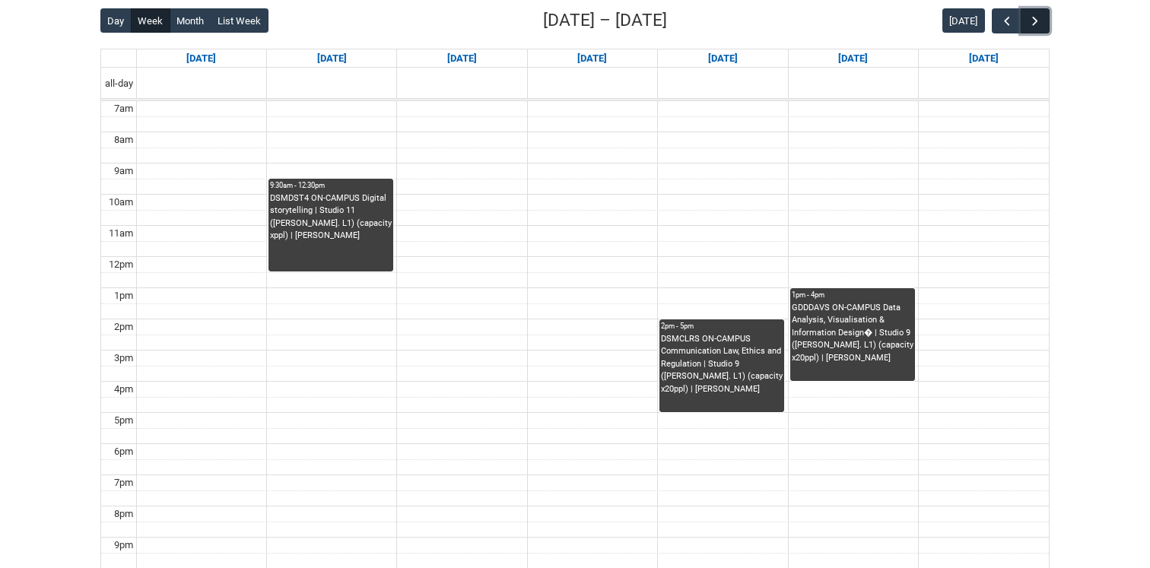
scroll to position [390, 0]
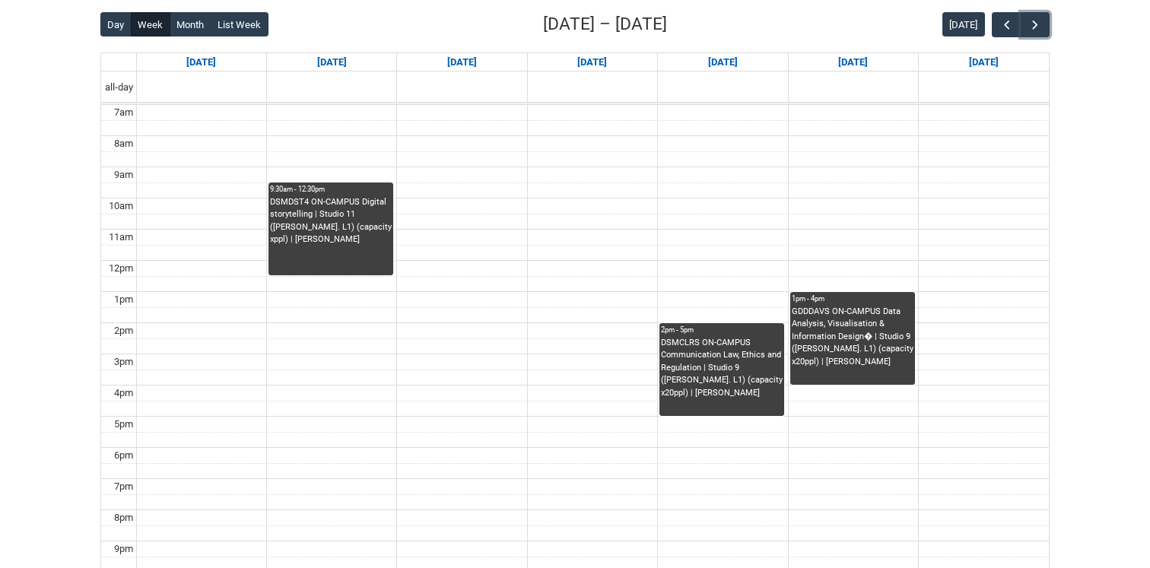
drag, startPoint x: 377, startPoint y: 249, endPoint x: 744, endPoint y: 300, distance: 370.0
click at [744, 300] on div "7am 8am 9am 10am 11am 12pm 1pm 2pm 3pm 4pm 5pm 6pm 7pm 8pm 9pm 10pm 9:30am - 12…" at bounding box center [574, 354] width 947 height 498
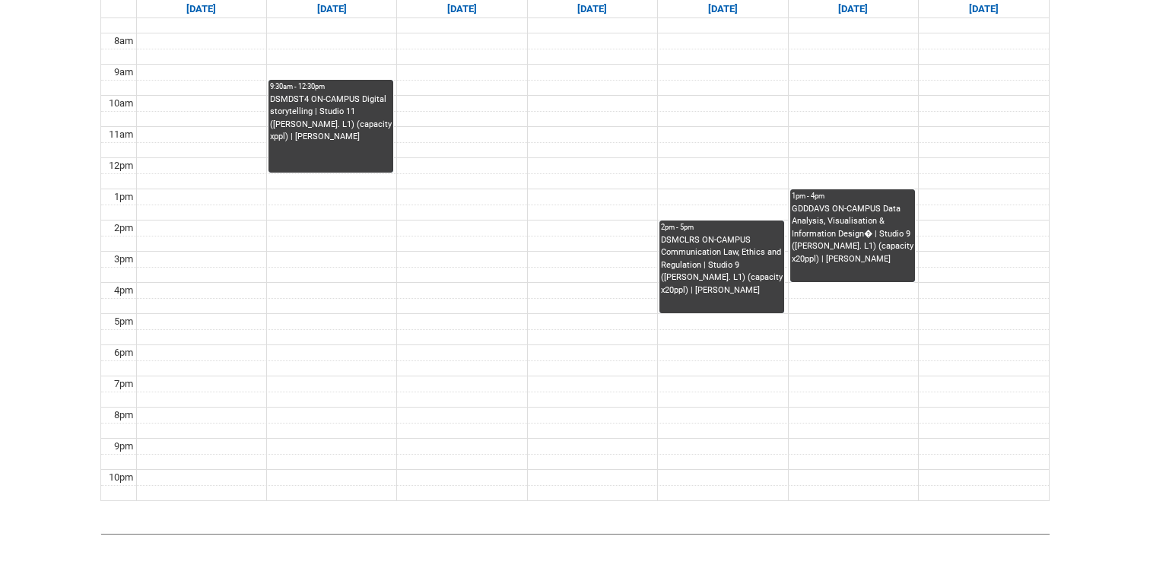
scroll to position [500, 0]
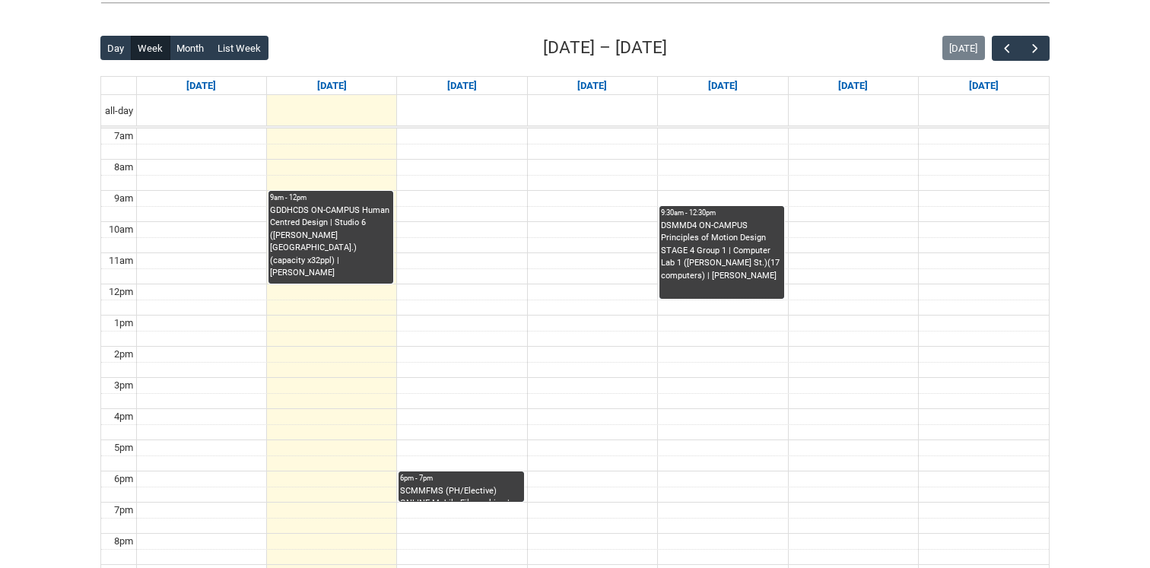
scroll to position [376, 0]
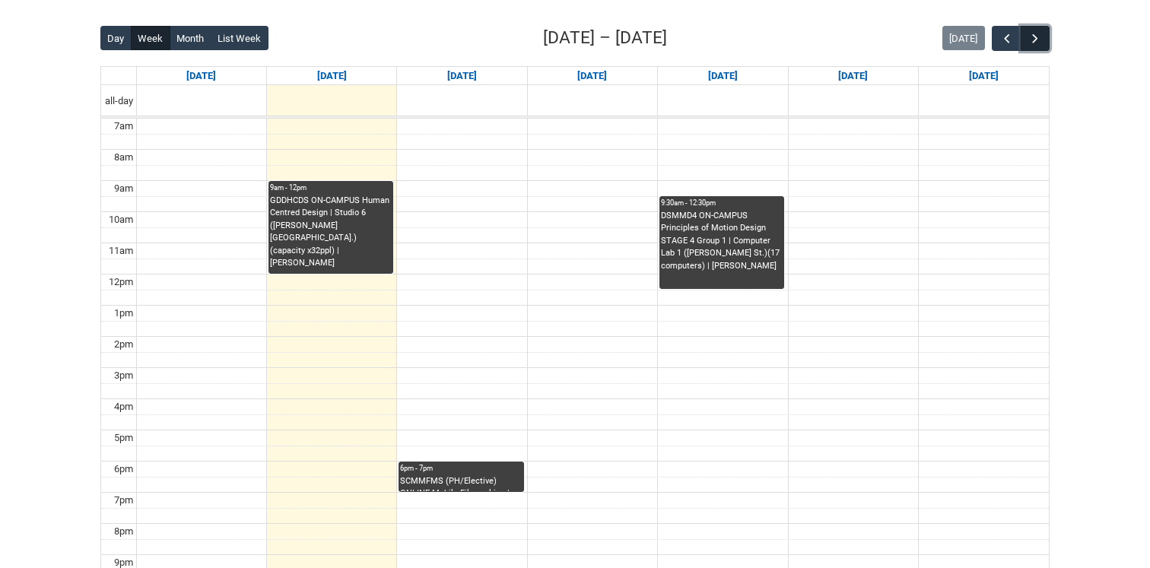
click at [1039, 40] on span "button" at bounding box center [1034, 38] width 15 height 15
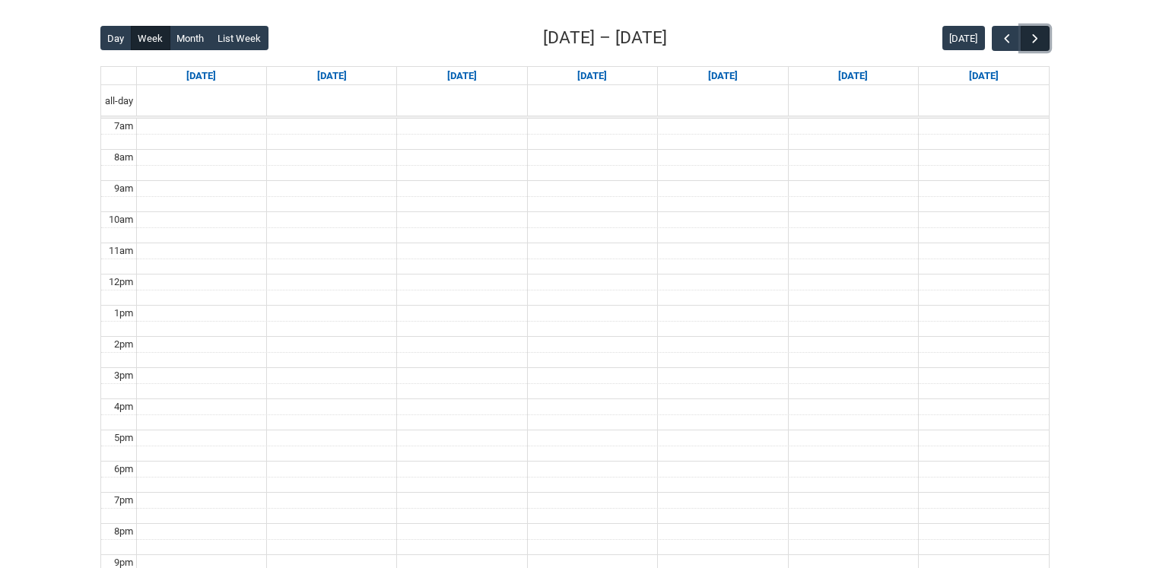
click at [1039, 40] on span "button" at bounding box center [1034, 38] width 15 height 15
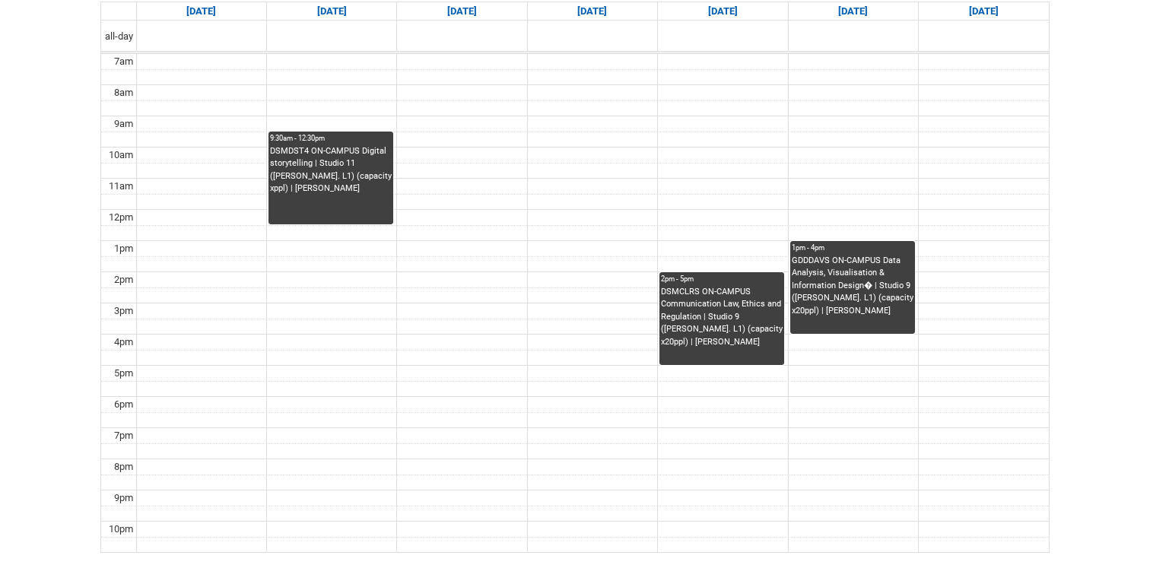
scroll to position [444, 0]
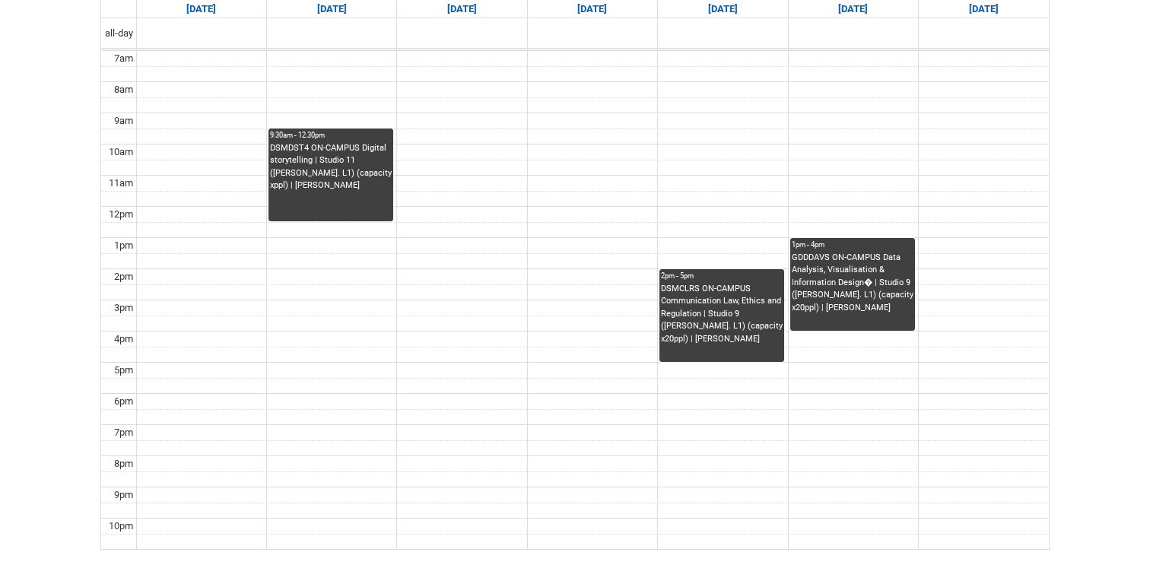
click at [815, 272] on div "GDDDAVS ON-CAMPUS Data Analysis, Visualisation & Information Design� | Studio 9…" at bounding box center [853, 283] width 122 height 63
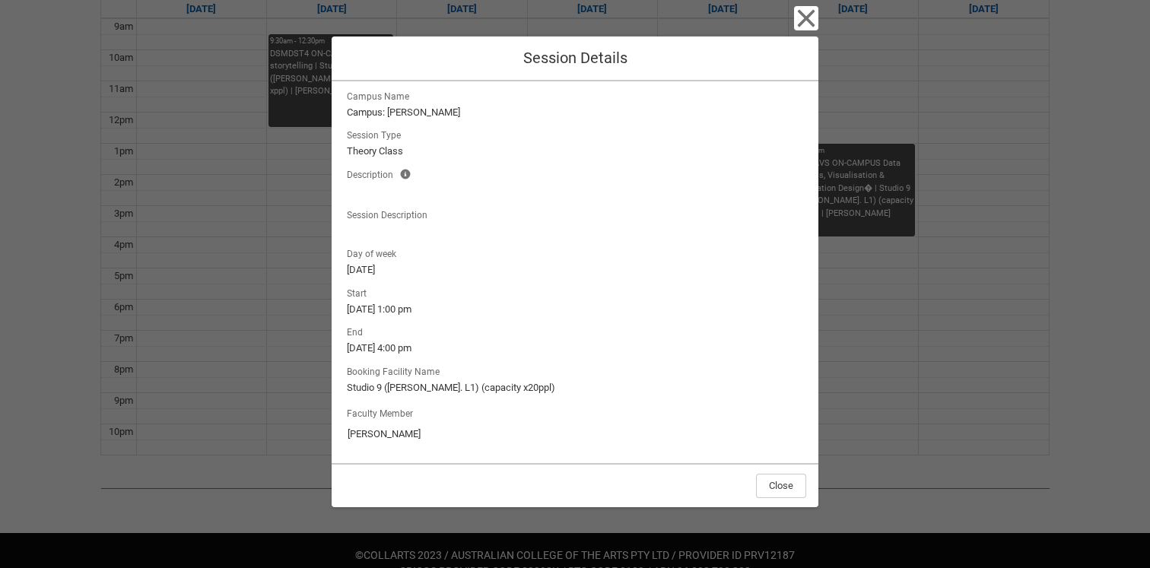
scroll to position [0, 0]
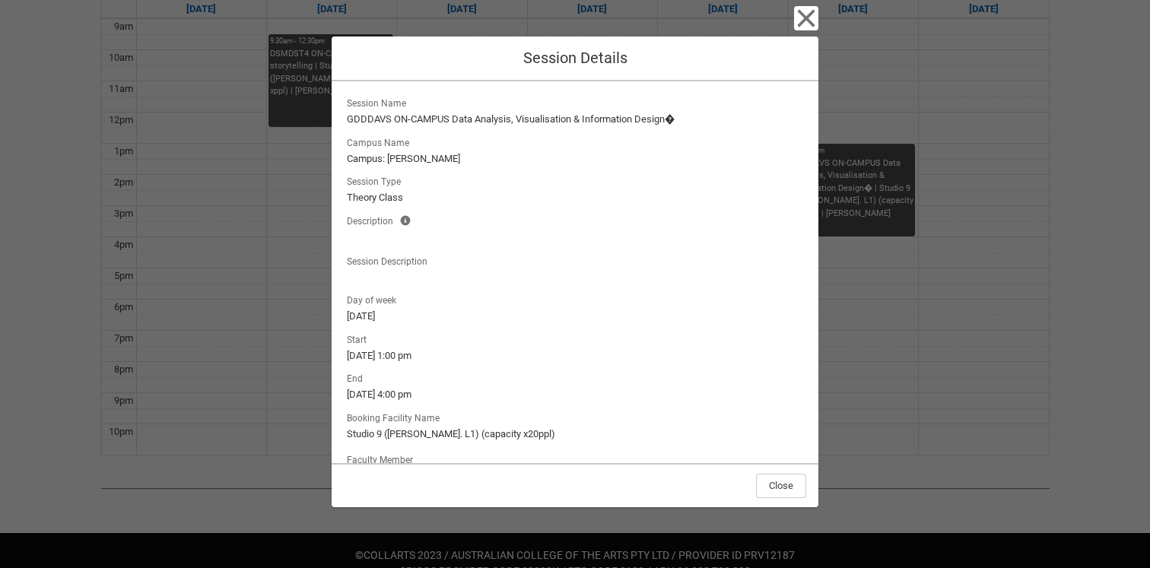
click at [674, 119] on lightning-formatted-text "GDDDAVS ON-CAMPUS Data Analysis, Visualisation & Information Design�" at bounding box center [575, 119] width 456 height 15
click at [801, 17] on icon "button" at bounding box center [806, 18] width 24 height 24
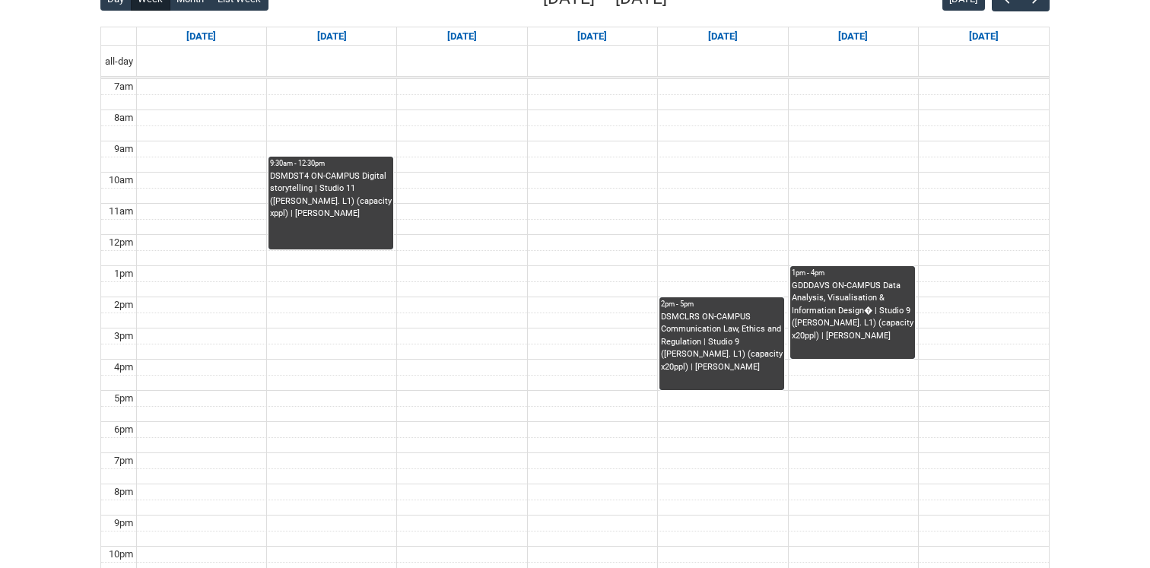
scroll to position [418, 0]
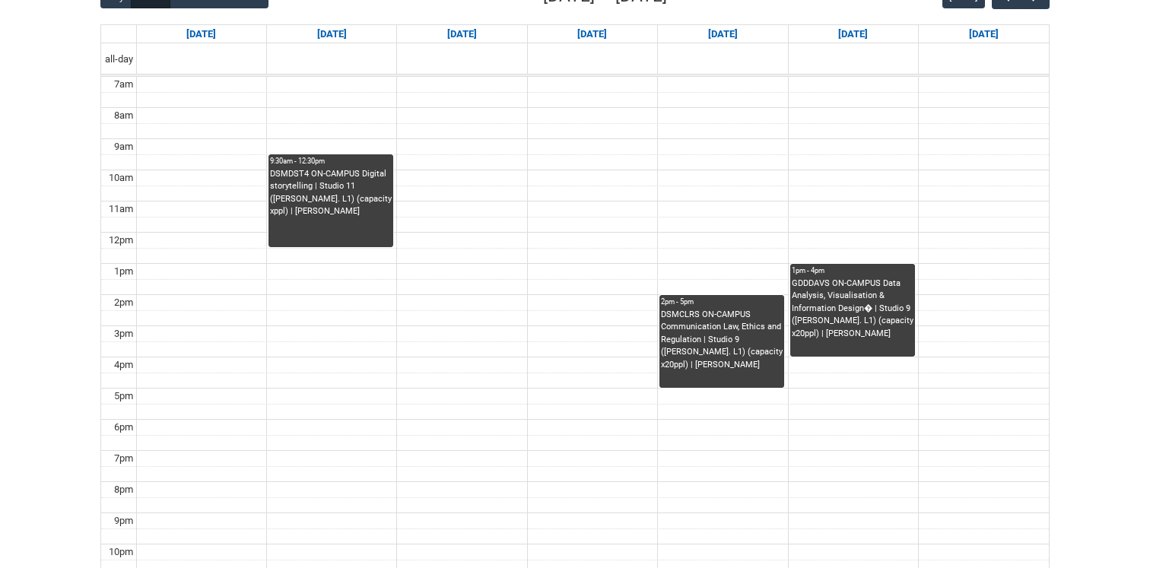
drag, startPoint x: 354, startPoint y: 170, endPoint x: 354, endPoint y: 305, distance: 135.3
click at [354, 305] on div "7am 8am 9am 10am 11am 12pm 1pm 2pm 3pm 4pm 5pm 6pm 7pm 8pm 9pm 10pm 9:30am - 12…" at bounding box center [574, 326] width 947 height 498
drag, startPoint x: 863, startPoint y: 300, endPoint x: 430, endPoint y: 284, distance: 433.7
click at [430, 284] on div "7am 8am 9am 10am 11am 12pm 1pm 2pm 3pm 4pm 5pm 6pm 7pm 8pm 9pm 10pm 9:30am - 12…" at bounding box center [574, 326] width 947 height 498
click at [439, 119] on td at bounding box center [592, 116] width 912 height 16
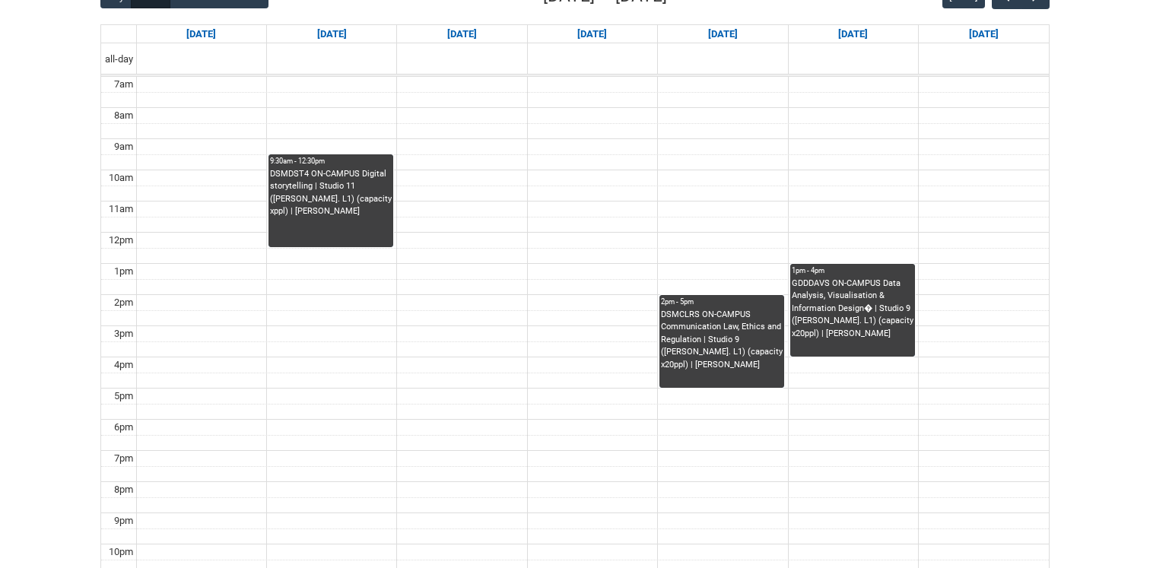
click at [452, 139] on td at bounding box center [592, 147] width 912 height 16
drag, startPoint x: 864, startPoint y: 278, endPoint x: 311, endPoint y: 297, distance: 553.1
click at [311, 297] on div "7am 8am 9am 10am 11am 12pm 1pm 2pm 3pm 4pm 5pm 6pm 7pm 8pm 9pm 10pm 9:30am - 12…" at bounding box center [574, 326] width 947 height 498
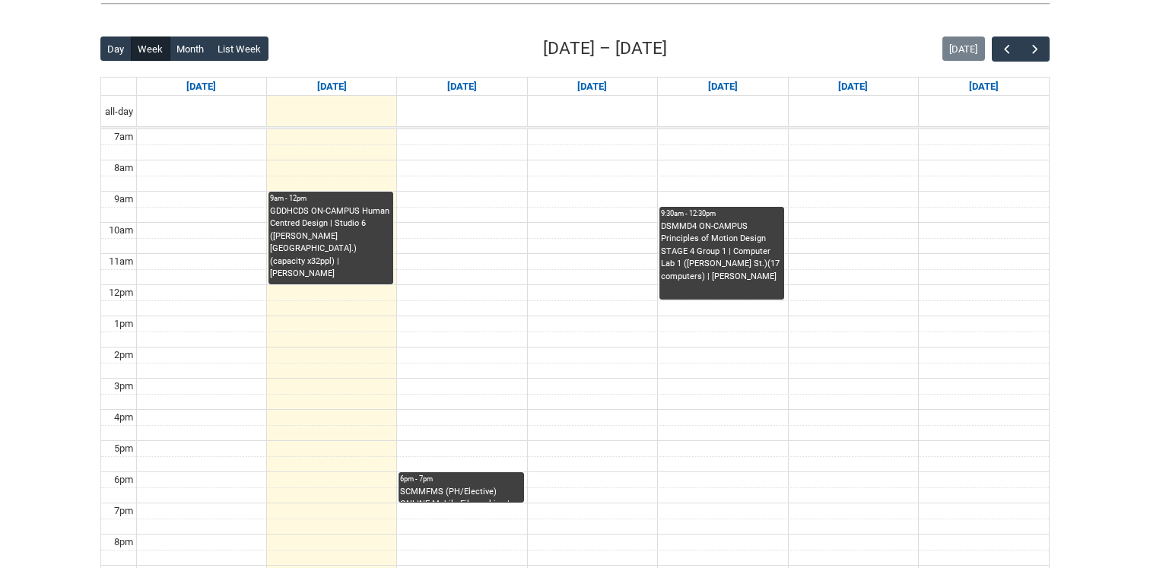
scroll to position [363, 0]
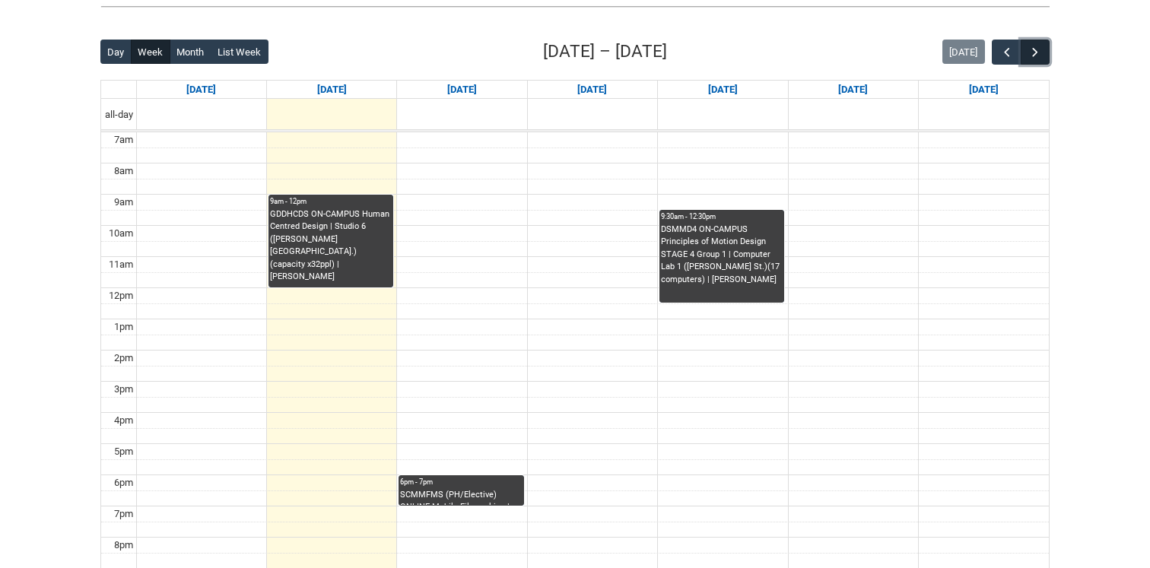
click at [1032, 54] on span "button" at bounding box center [1034, 52] width 15 height 15
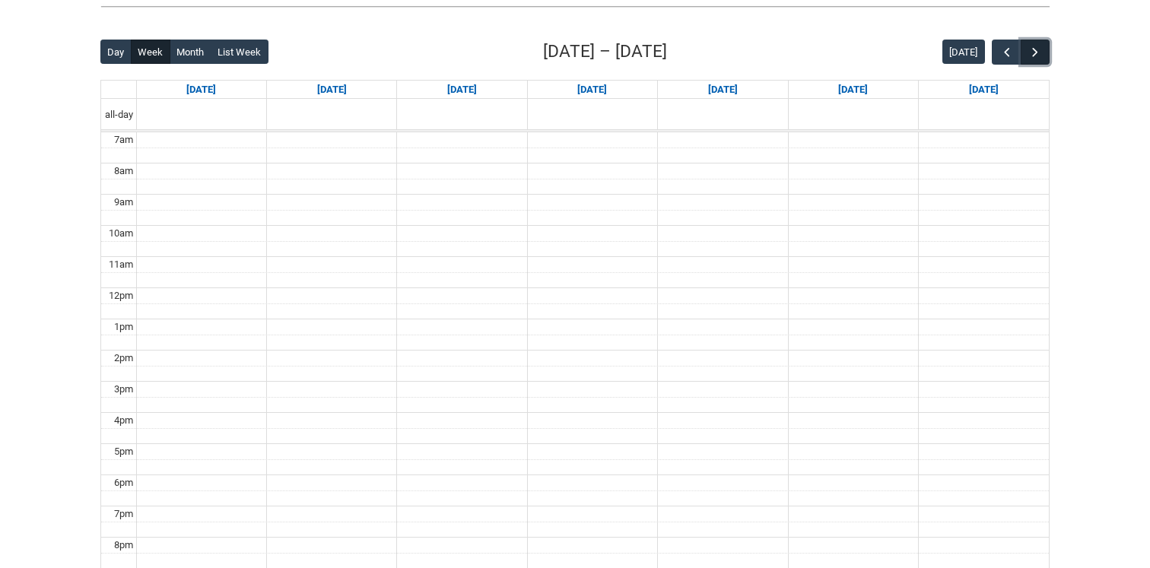
click at [1032, 54] on span "button" at bounding box center [1034, 52] width 15 height 15
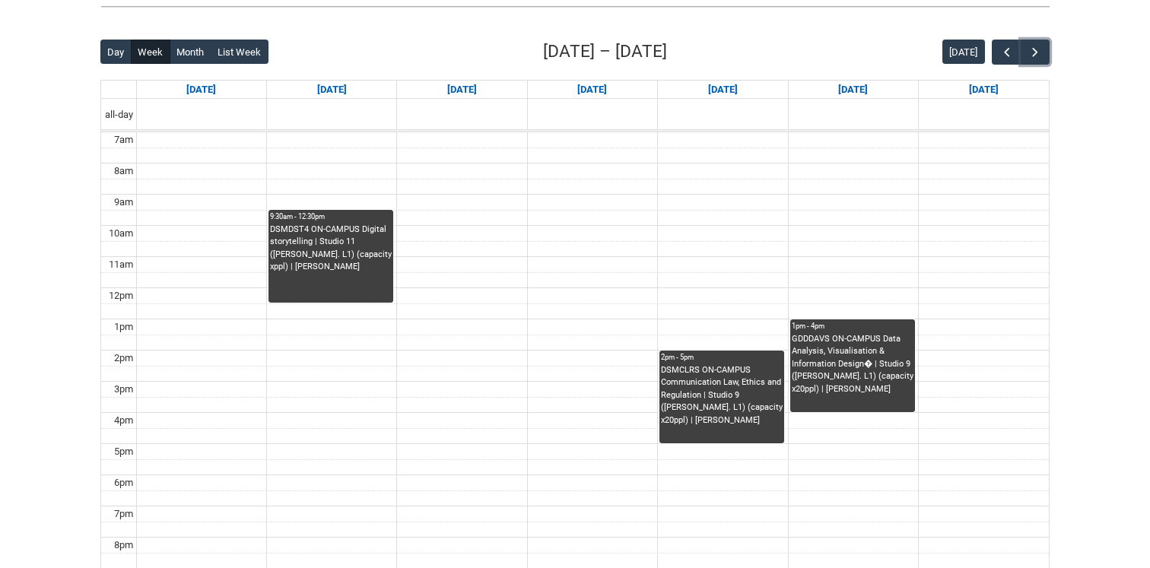
click at [666, 397] on div "DSMCLRS ON-CAMPUS Communication Law, Ethics and Regulation | Studio 9 ([PERSON_…" at bounding box center [722, 395] width 122 height 63
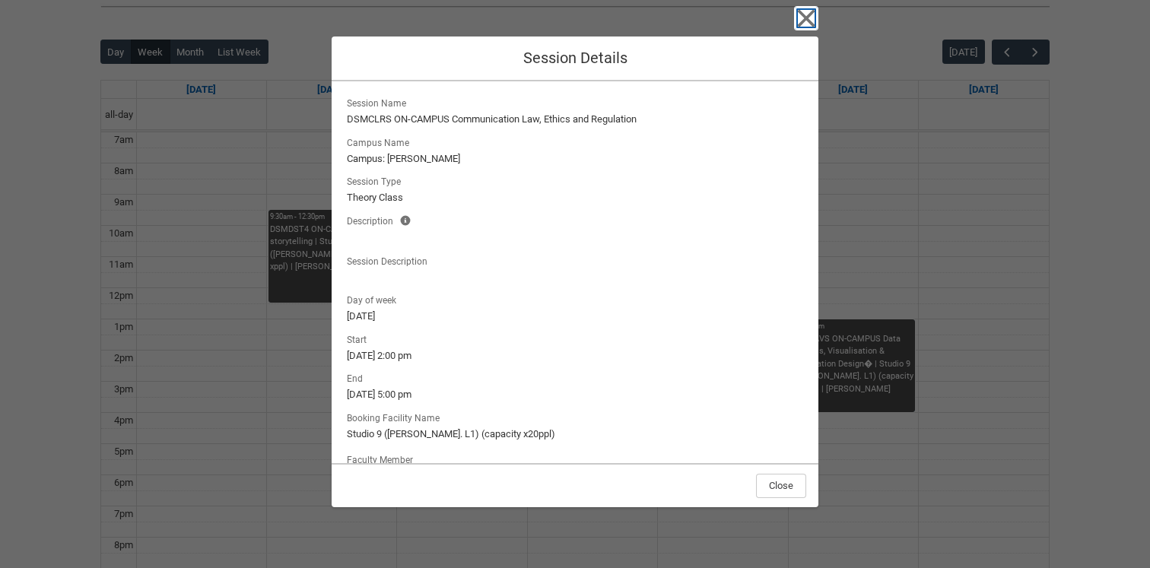
click at [804, 17] on icon "button" at bounding box center [806, 18] width 17 height 17
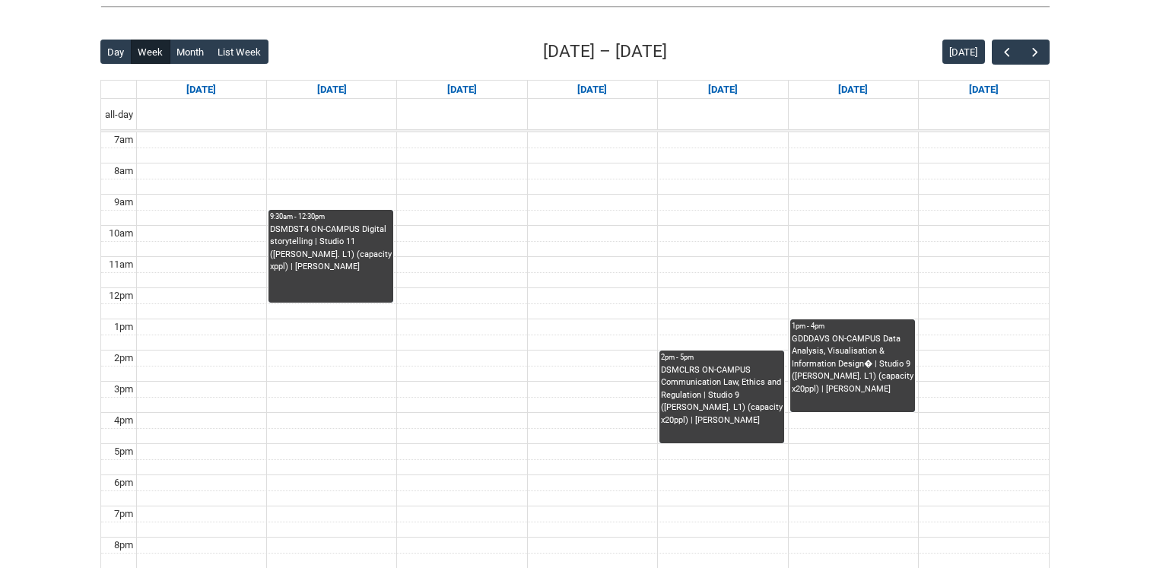
click at [687, 366] on div "DSMCLRS ON-CAMPUS Communication Law, Ethics and Regulation | Studio 9 ([PERSON_…" at bounding box center [722, 395] width 122 height 63
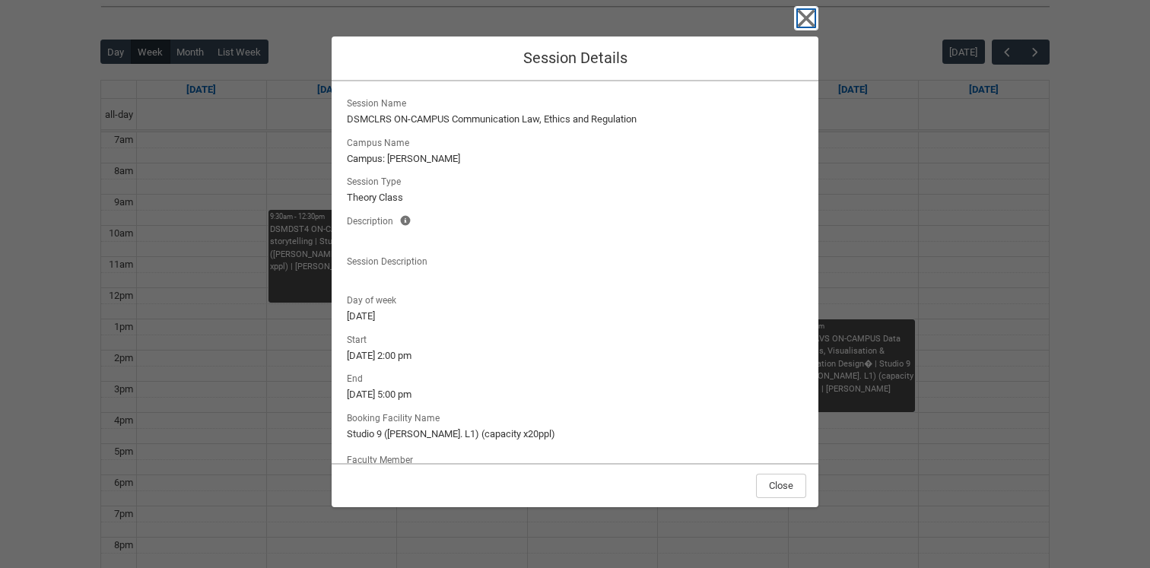
click at [806, 11] on icon "button" at bounding box center [806, 18] width 24 height 24
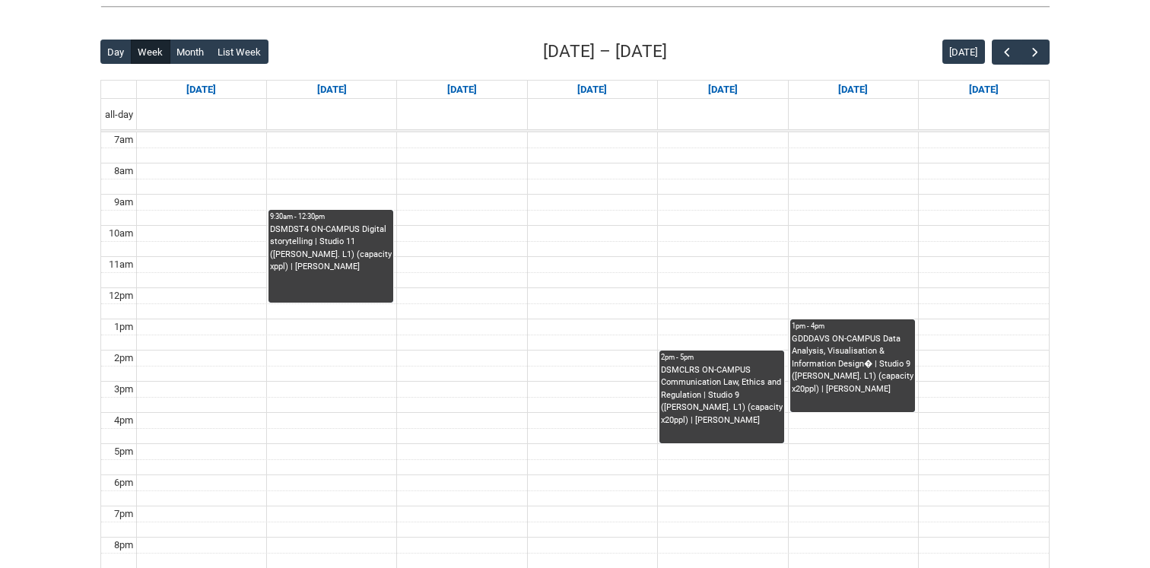
click at [326, 246] on div "DSMDST4 ON-CAMPUS Digital storytelling | Studio 11 ([PERSON_NAME]. L1) (capacit…" at bounding box center [331, 249] width 122 height 50
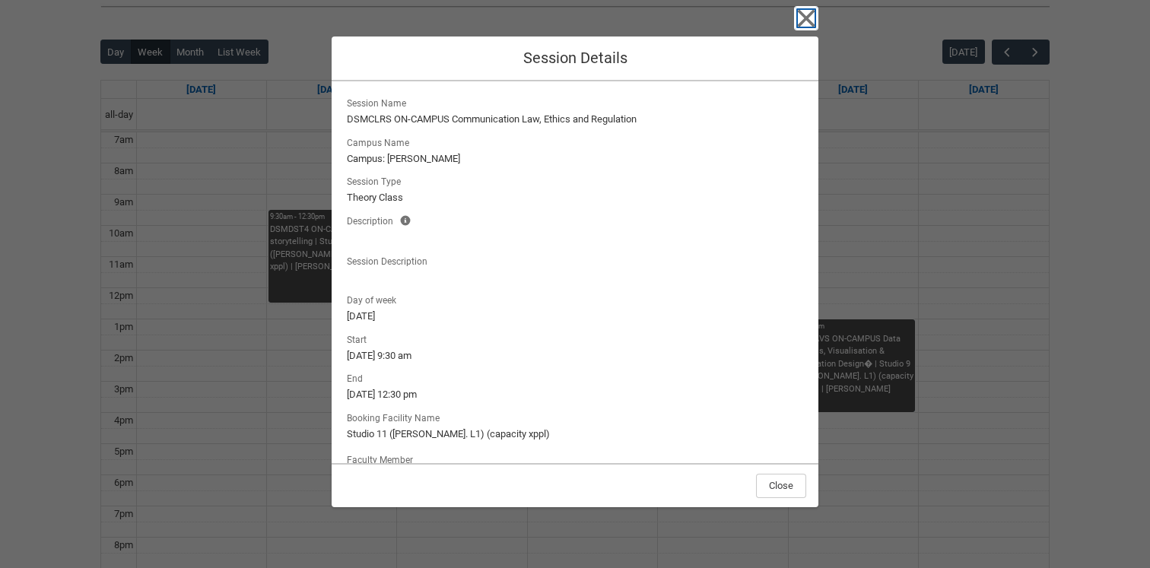
click at [804, 23] on icon "button" at bounding box center [806, 18] width 24 height 24
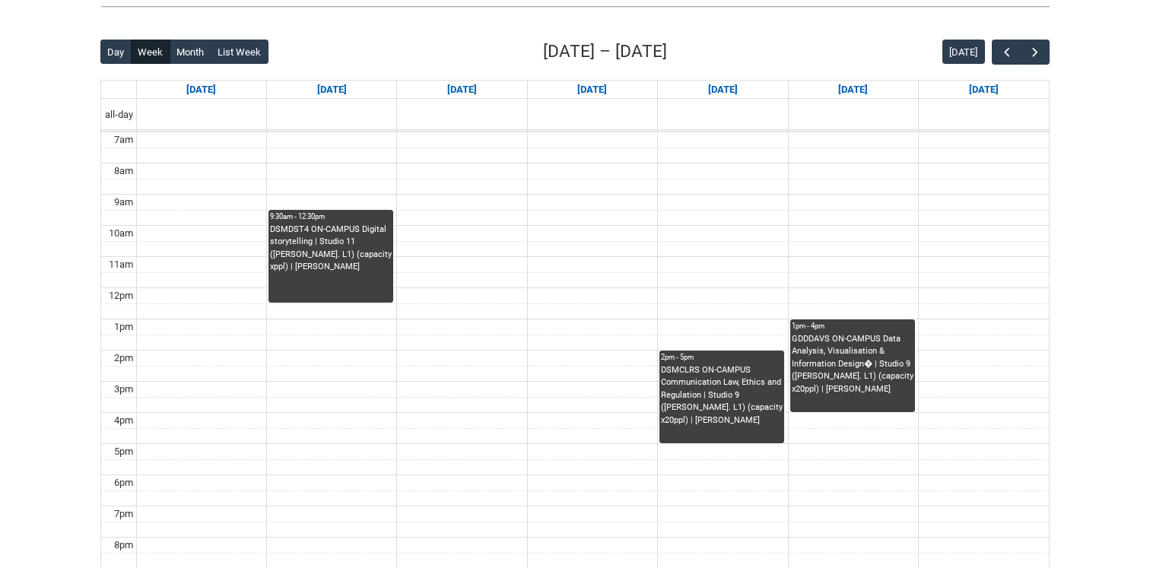
click at [859, 388] on div "GDDDAVS ON-CAMPUS Data Analysis, Visualisation & Information Design� | Studio 9…" at bounding box center [853, 364] width 122 height 63
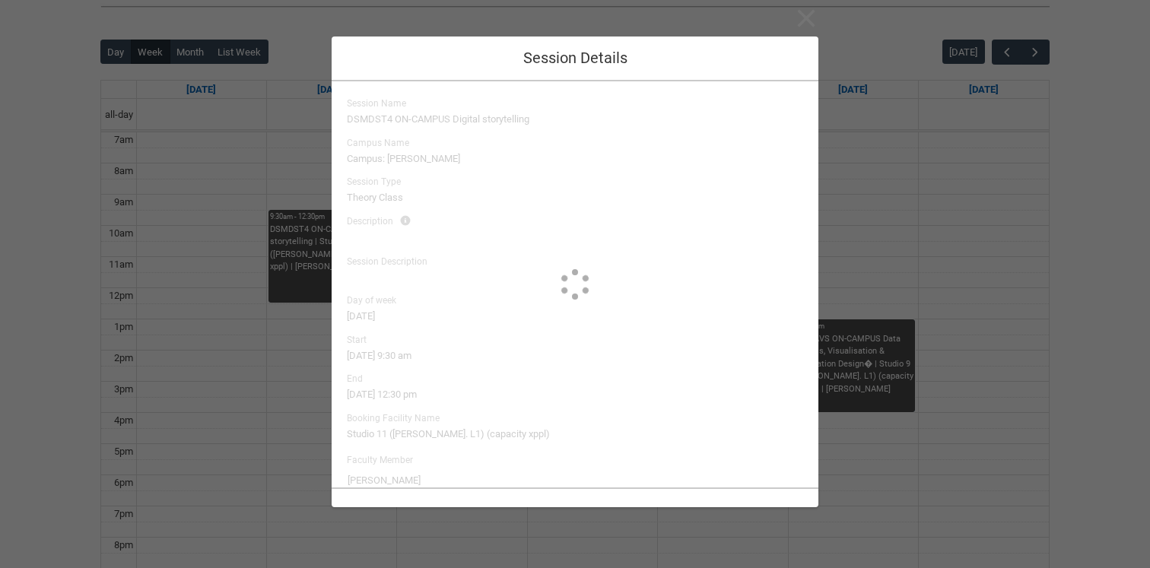
type input "[PERSON_NAME]"
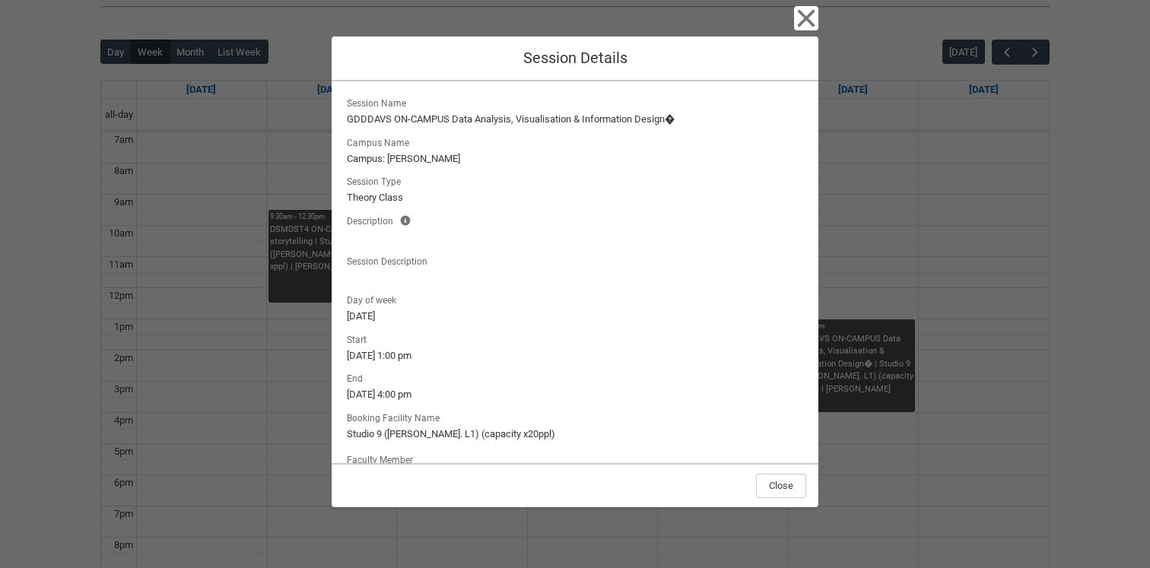
scroll to position [46, 0]
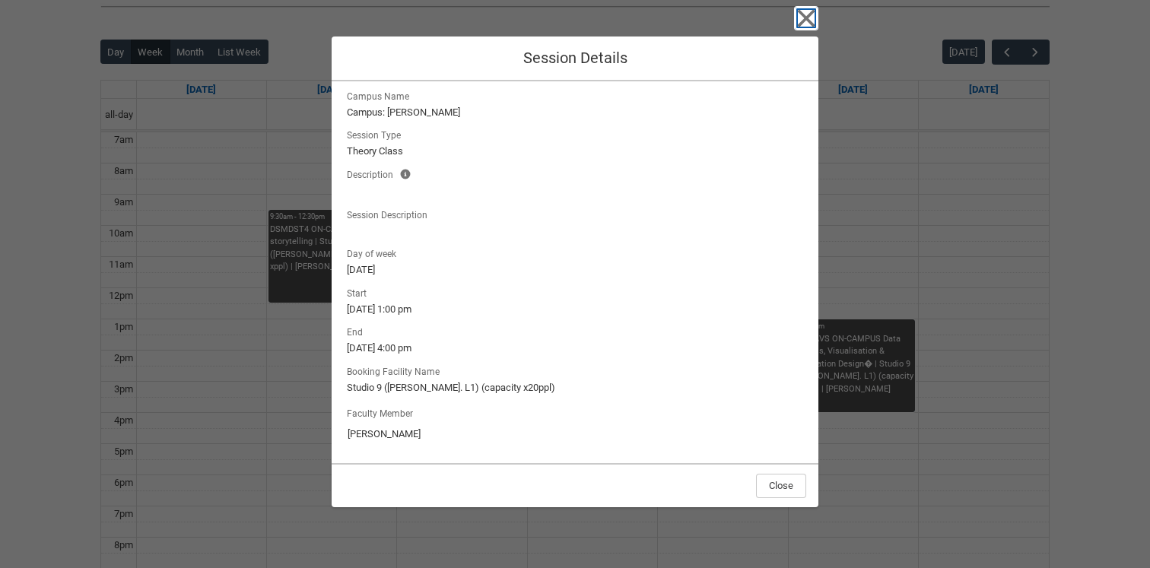
click at [800, 18] on icon "button" at bounding box center [806, 18] width 24 height 24
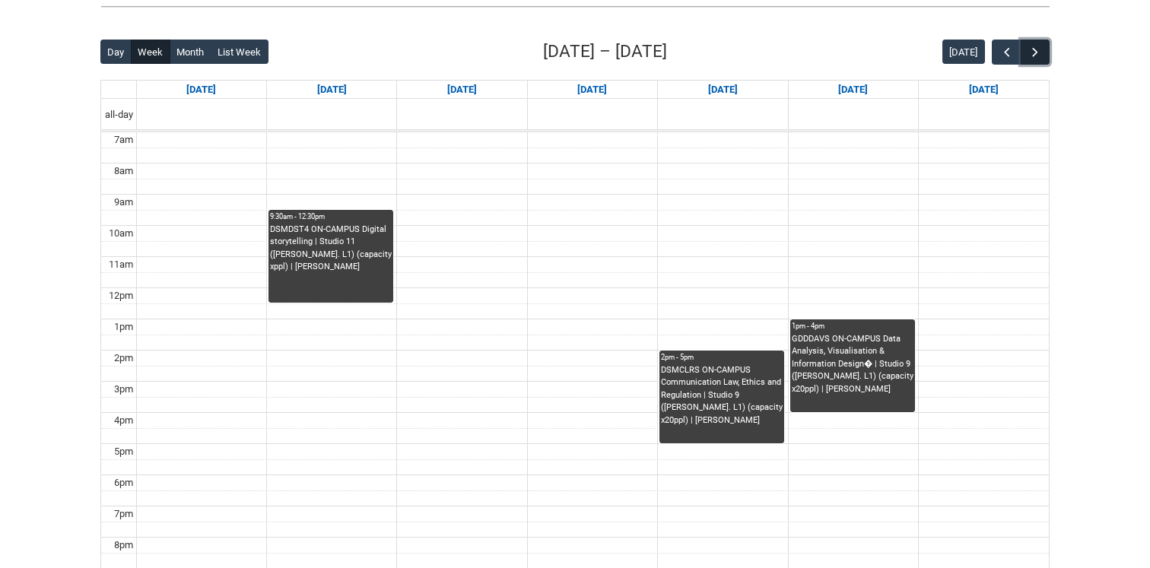
click at [1034, 49] on span "button" at bounding box center [1034, 52] width 15 height 15
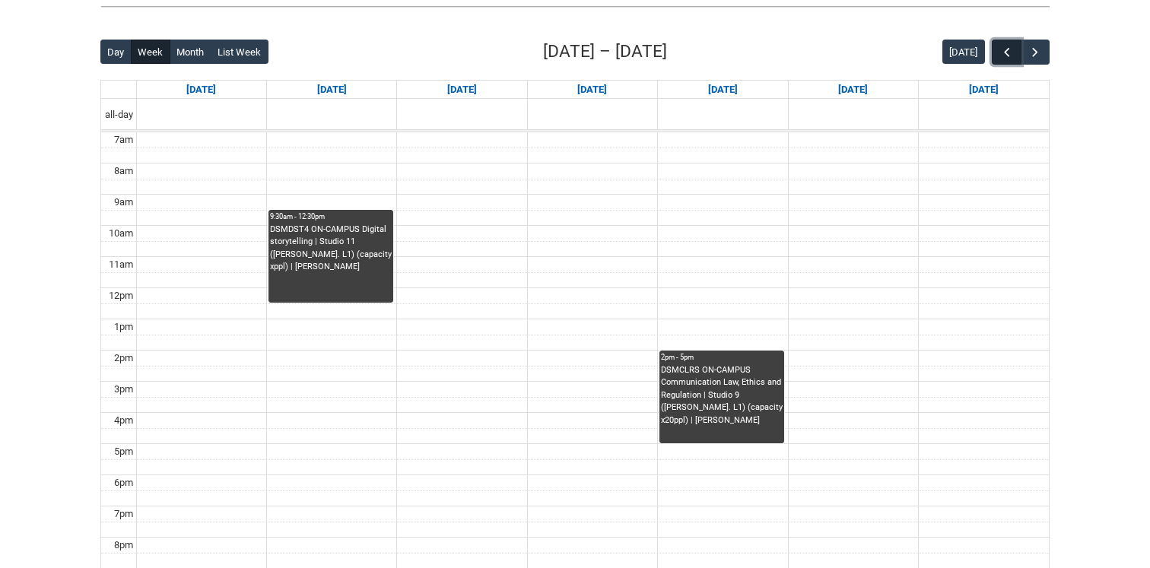
click at [994, 49] on button "button" at bounding box center [1005, 52] width 29 height 25
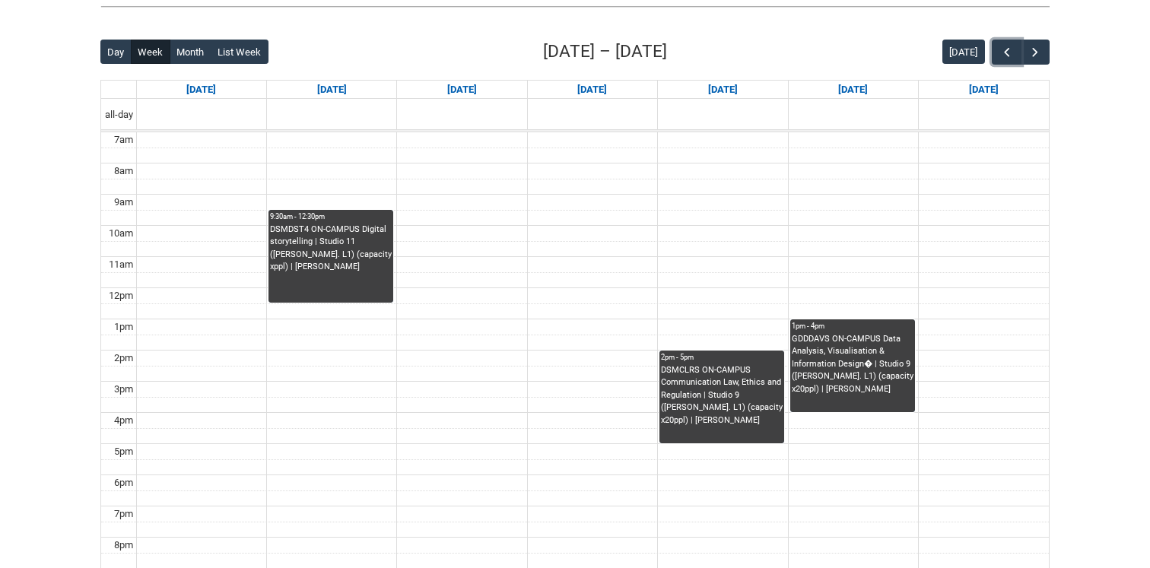
click at [469, 297] on td at bounding box center [592, 296] width 912 height 16
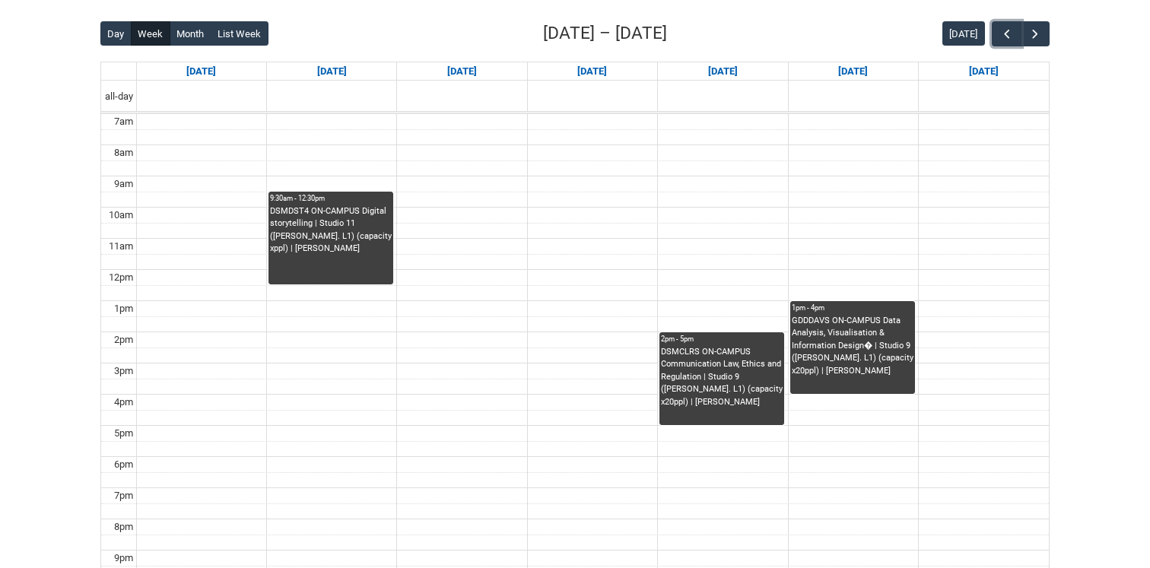
scroll to position [386, 0]
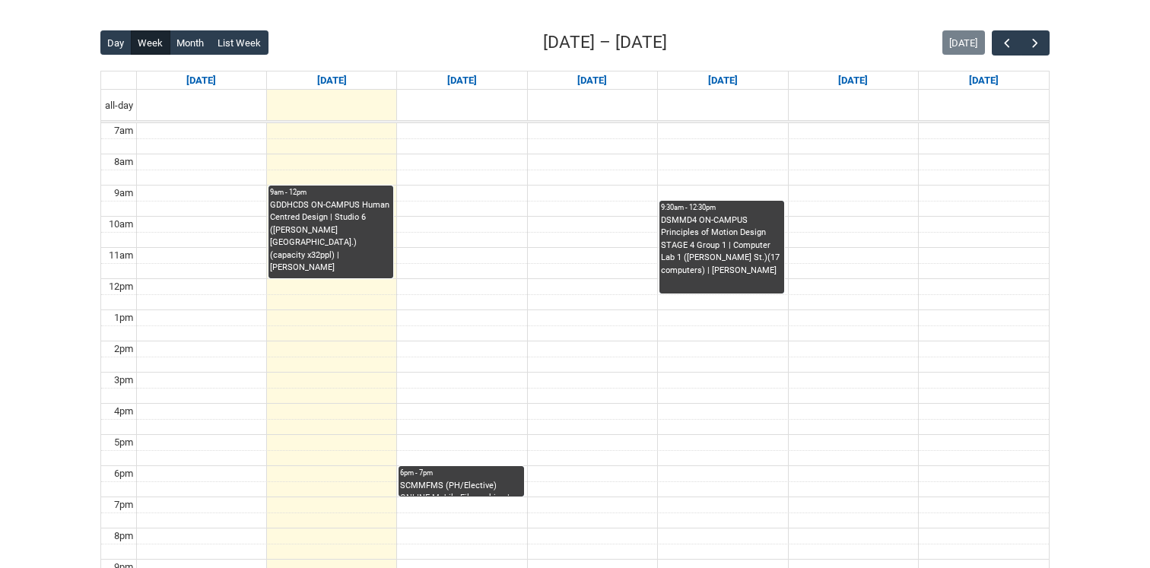
scroll to position [371, 0]
click at [1048, 49] on button "button" at bounding box center [1034, 43] width 29 height 25
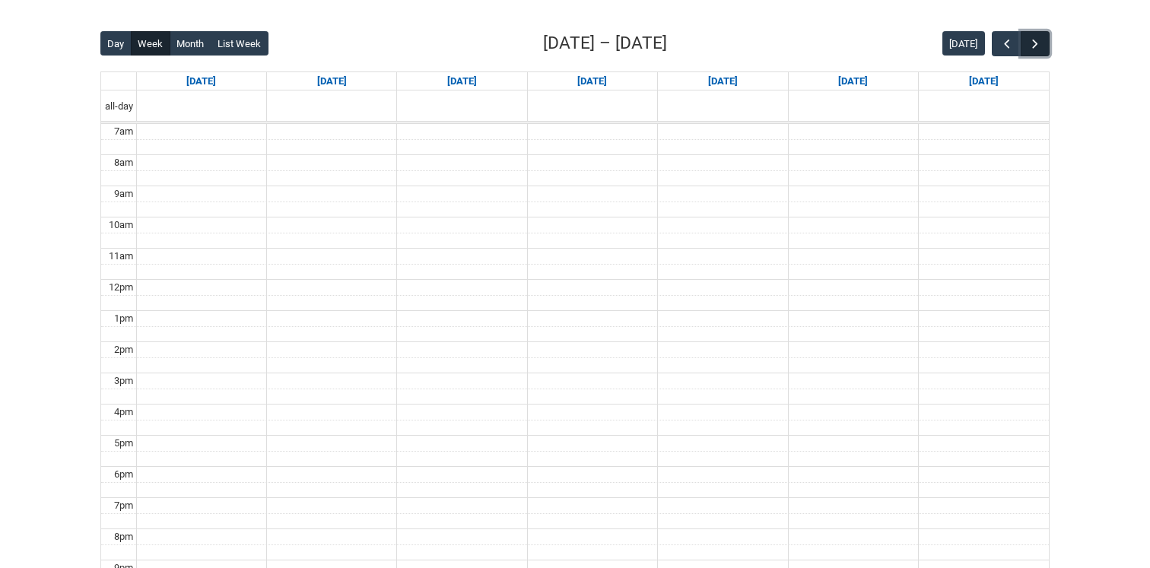
click at [1048, 49] on button "button" at bounding box center [1034, 43] width 29 height 25
click at [1049, 49] on div "Back Loading... This page should update in a few seconds... Day Week Month List…" at bounding box center [574, 326] width 973 height 617
click at [1046, 49] on button "button" at bounding box center [1034, 43] width 29 height 25
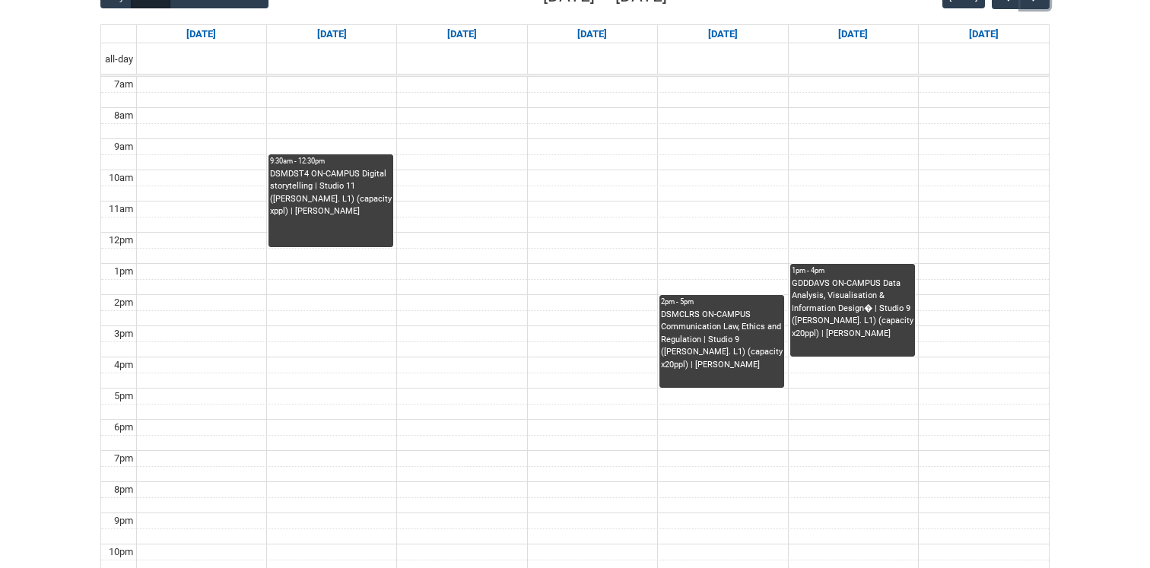
scroll to position [427, 0]
